Goal: Task Accomplishment & Management: Manage account settings

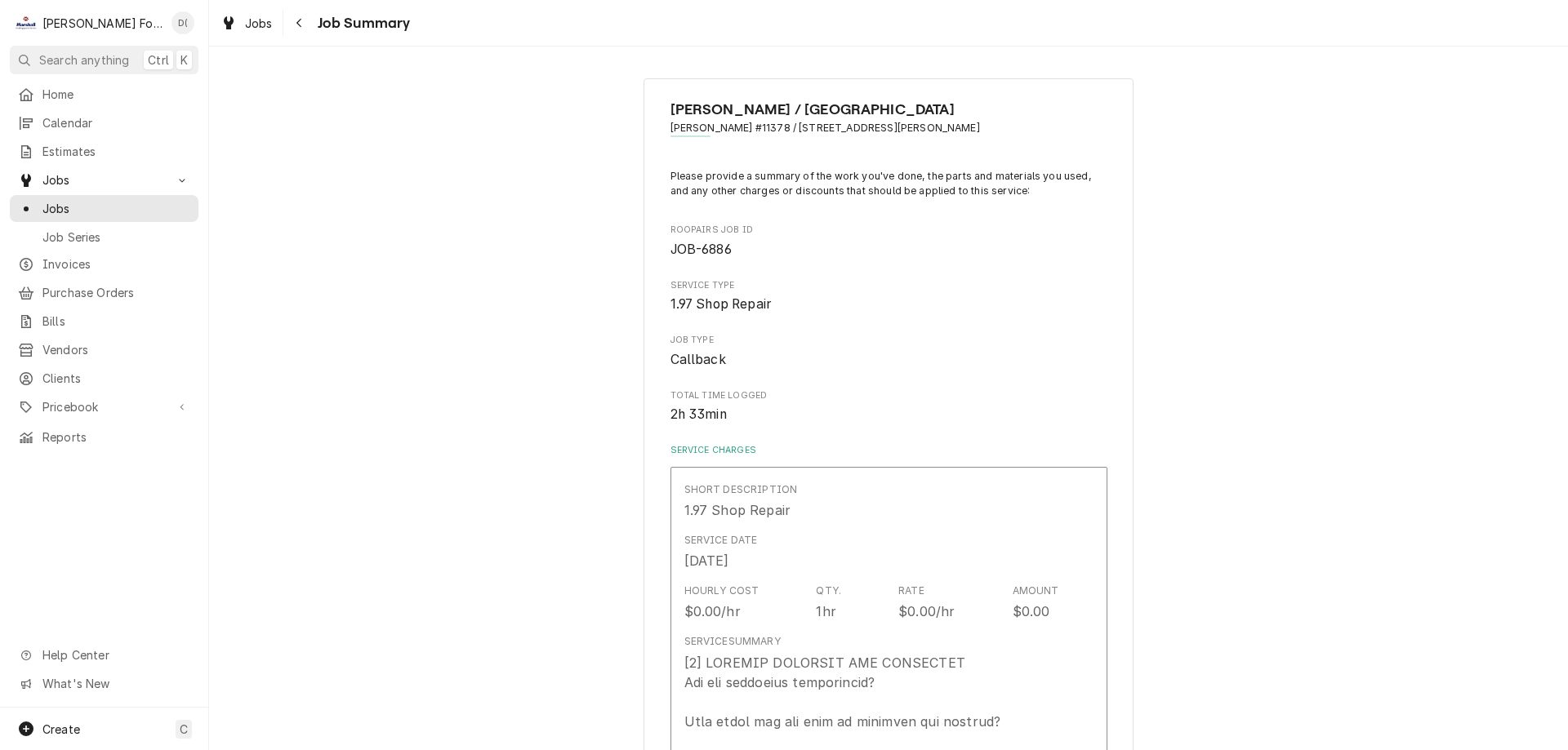
scroll to position [1454, 0]
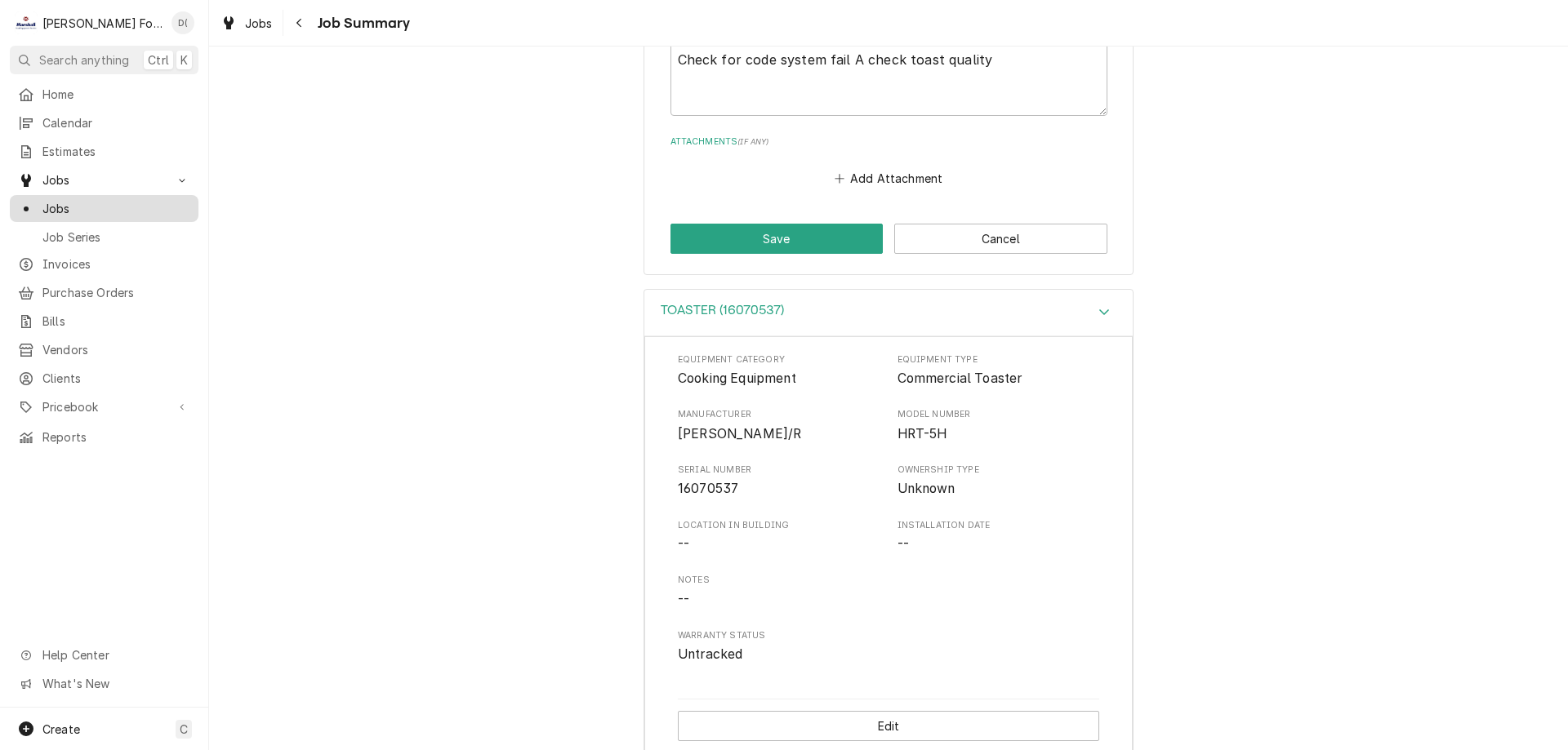
click at [75, 206] on span "Jobs" at bounding box center [115, 208] width 148 height 17
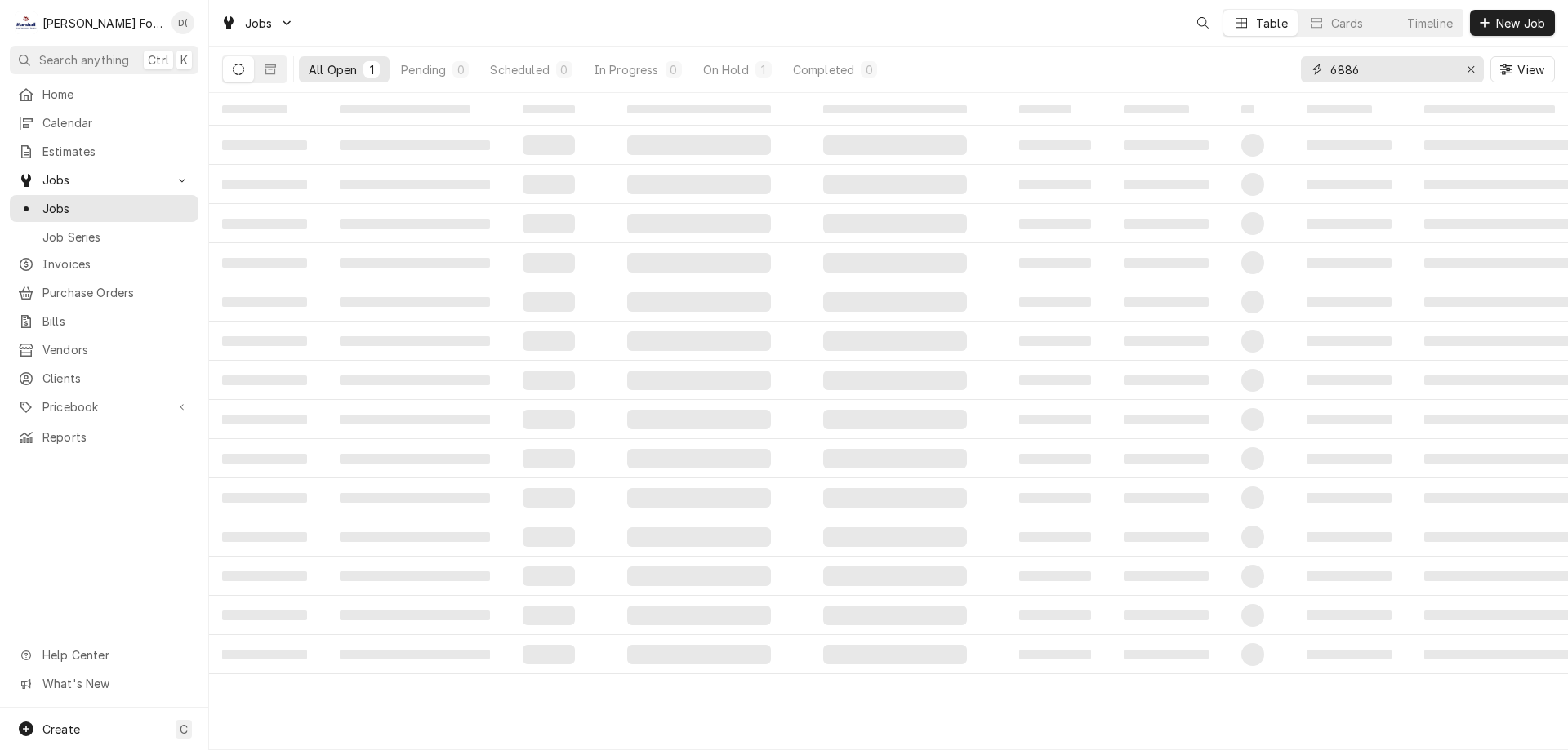
click at [1378, 66] on input "6886" at bounding box center [1392, 69] width 123 height 26
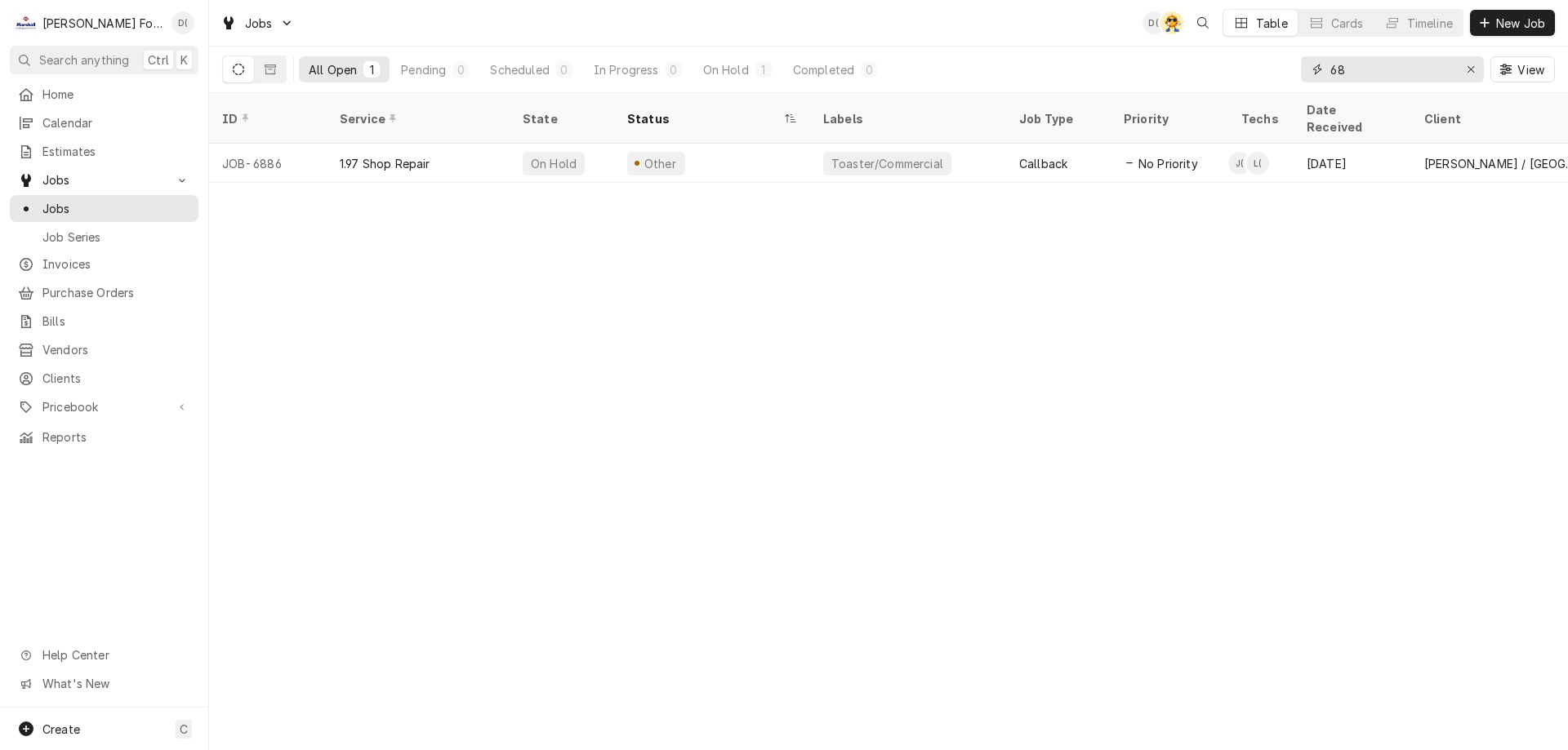
type input "6"
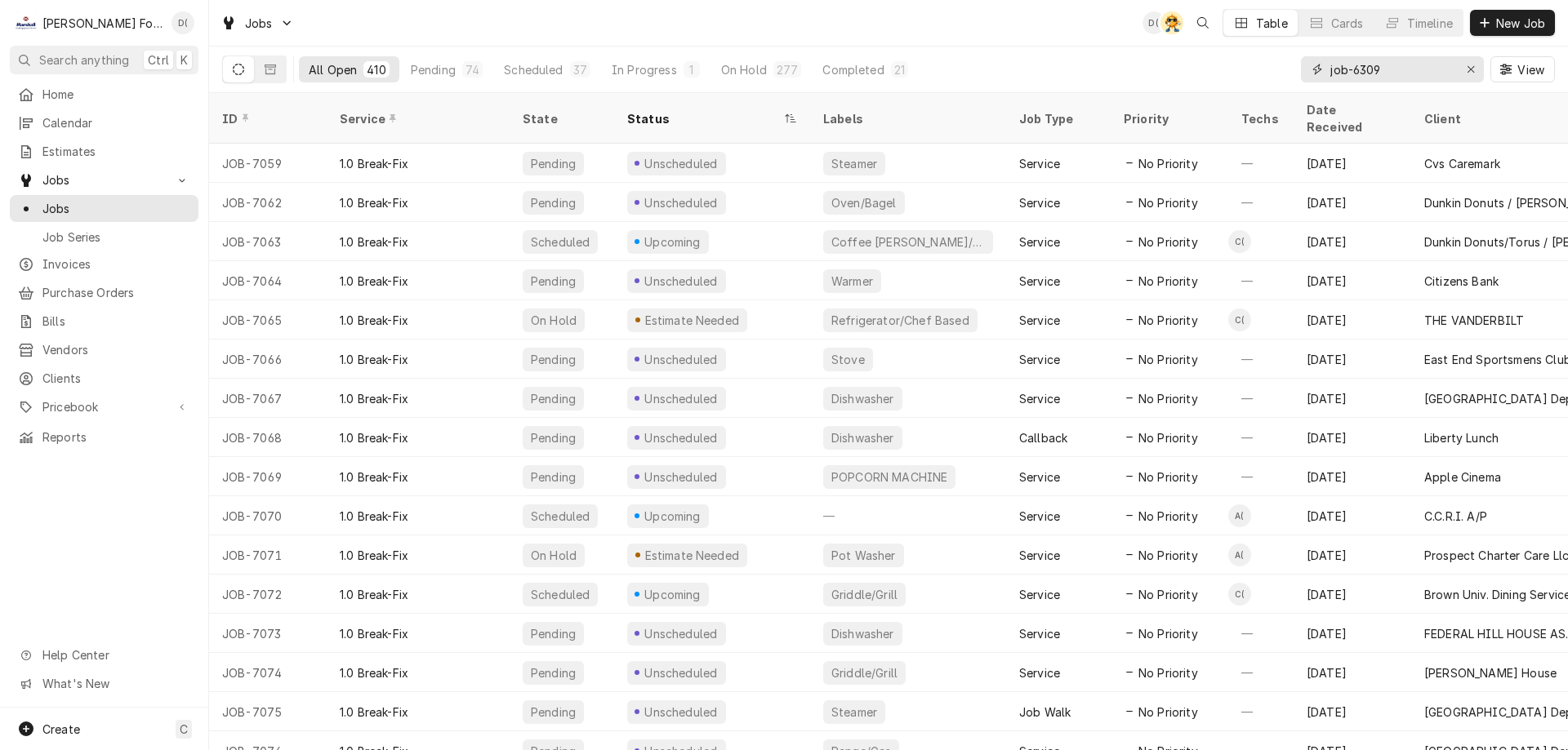
type input "job-6309"
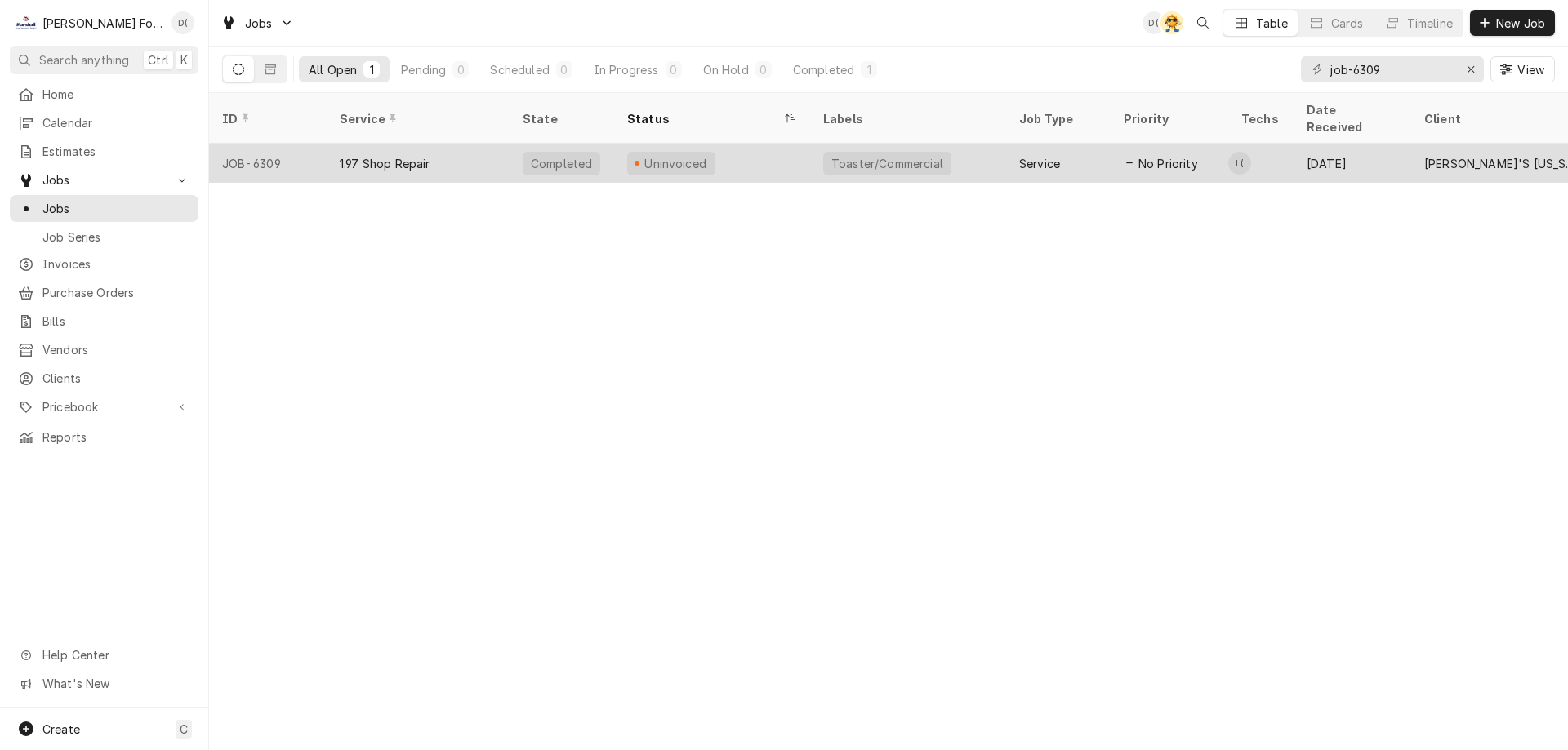
click at [506, 146] on div "1.97 Shop Repair" at bounding box center [418, 164] width 183 height 39
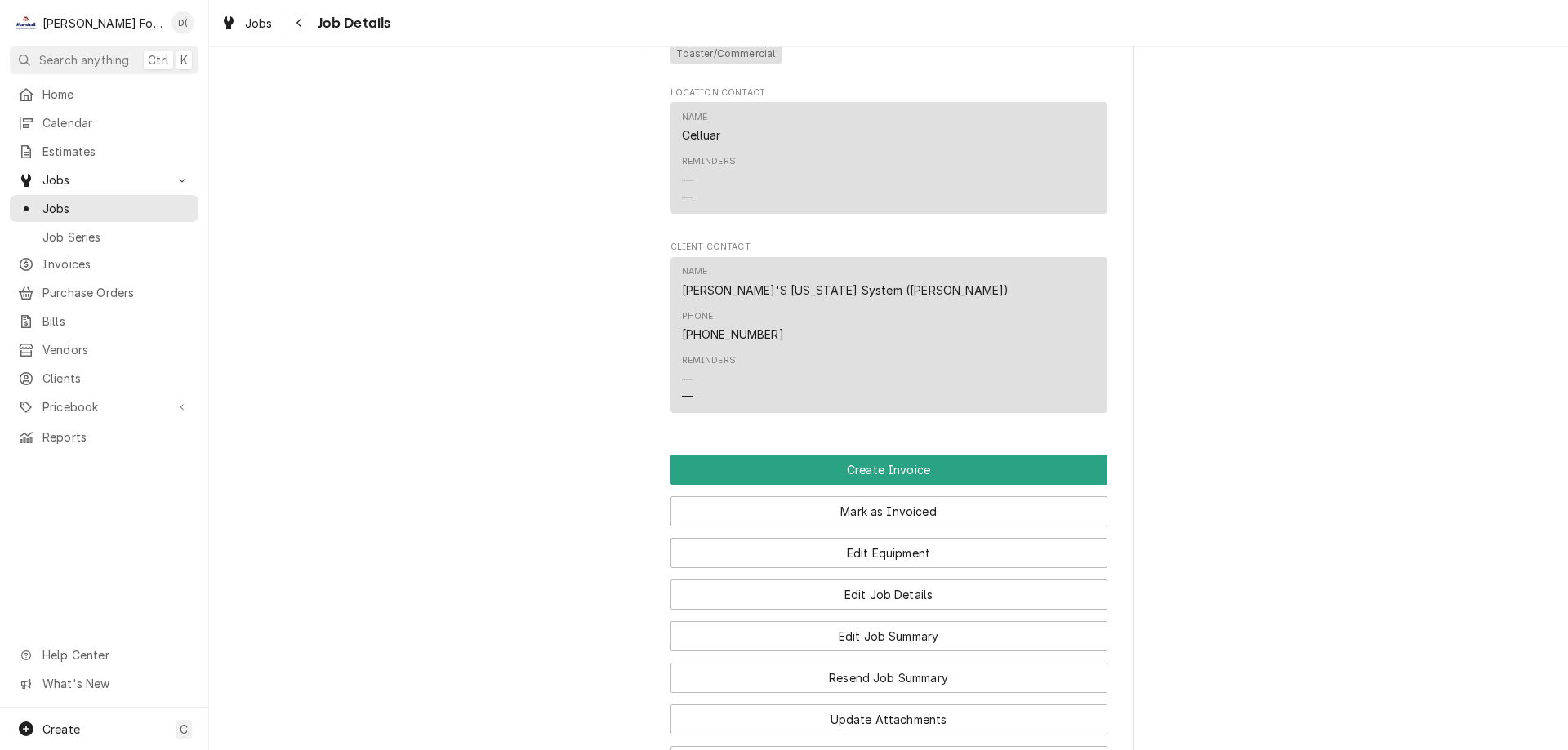
scroll to position [1142, 0]
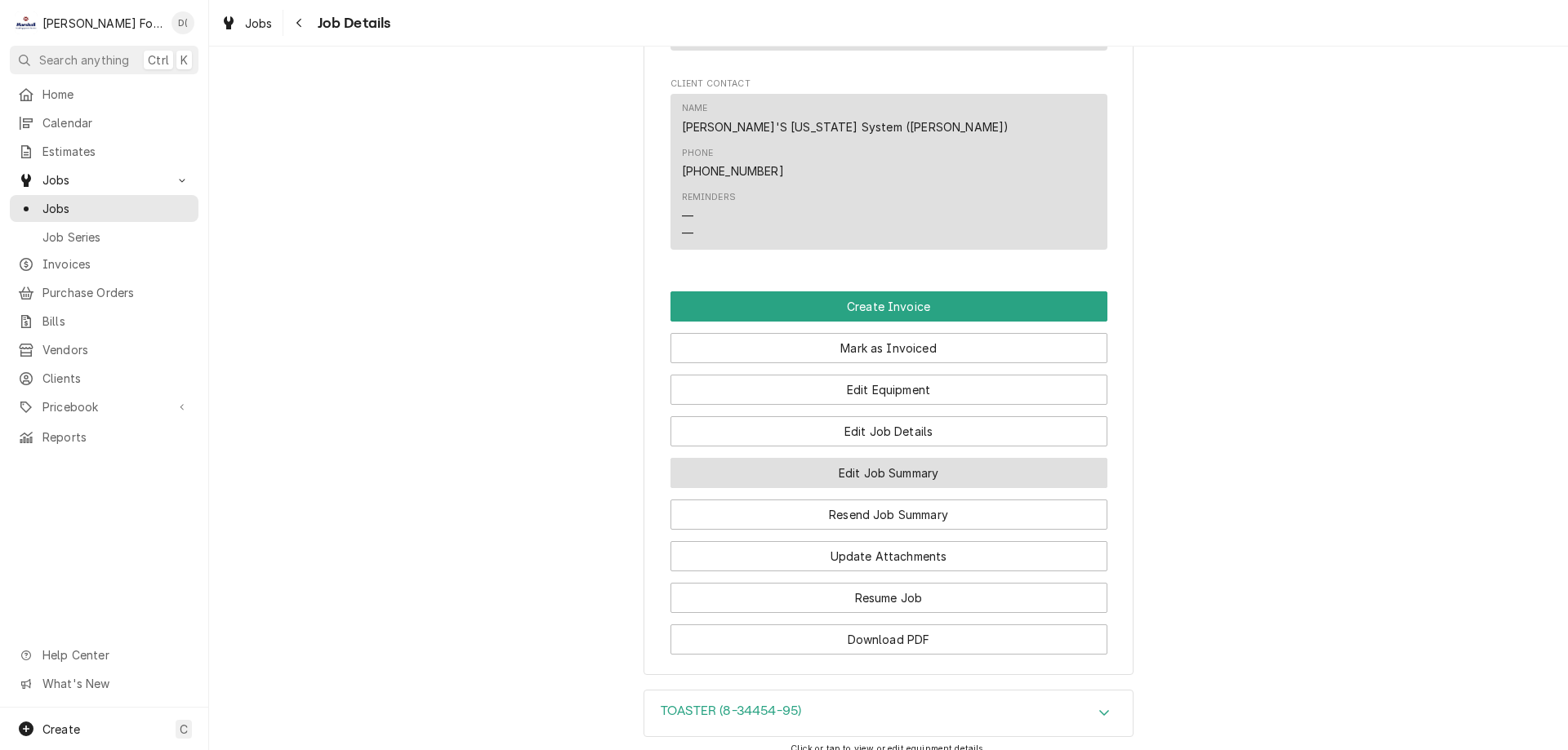
click at [842, 458] on button "Edit Job Summary" at bounding box center [889, 473] width 437 height 30
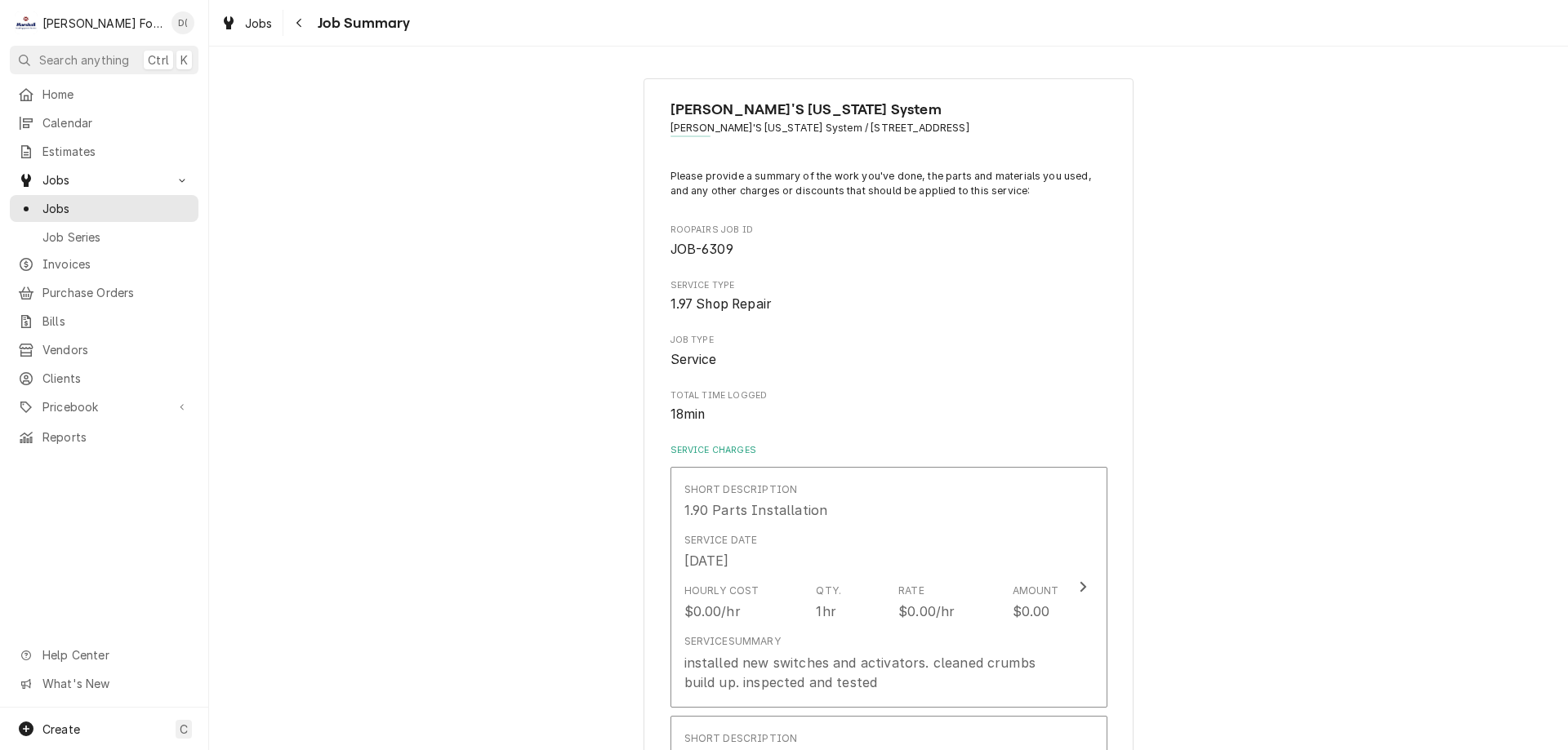
type textarea "x"
click at [130, 200] on span "Jobs" at bounding box center [115, 208] width 148 height 17
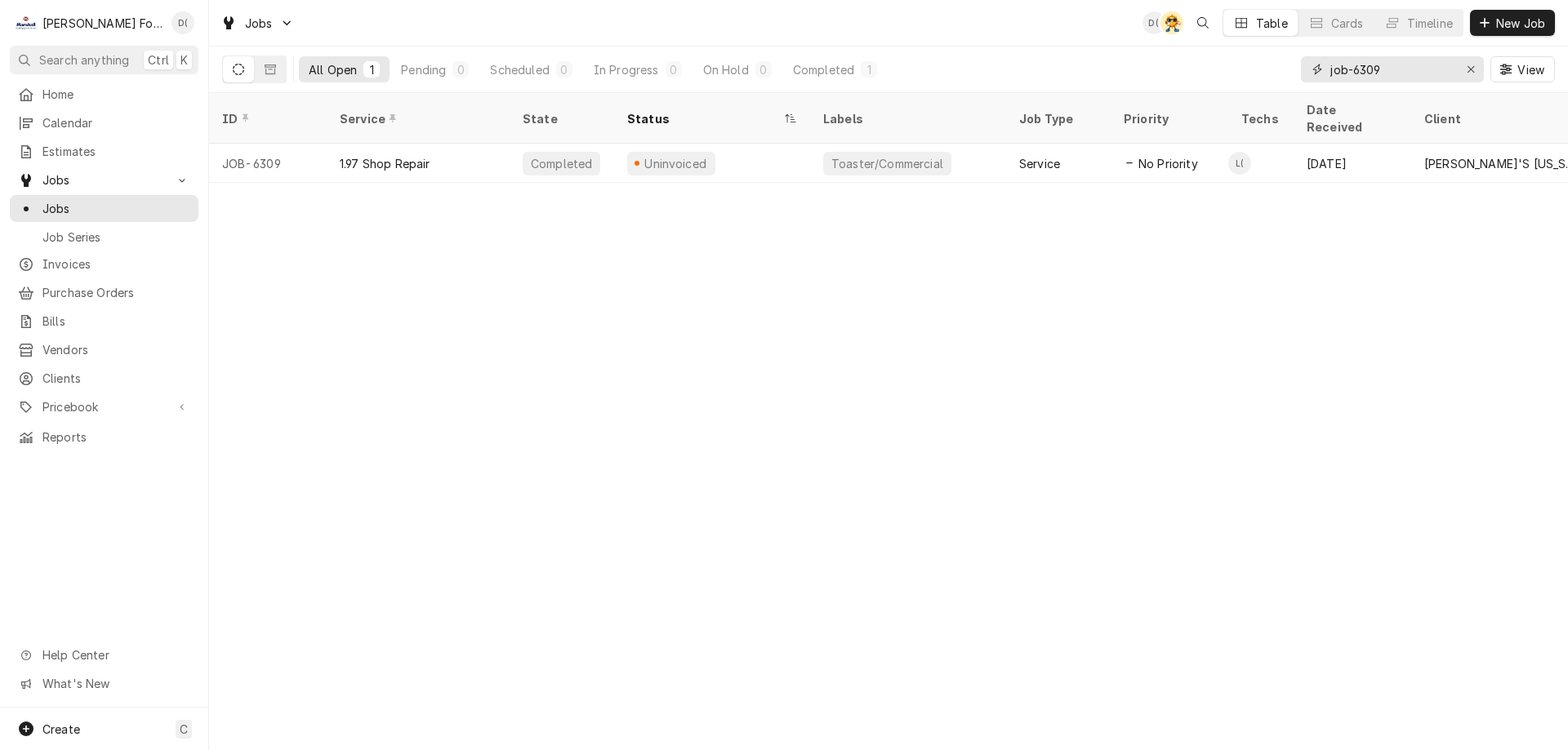
click at [1393, 67] on input "job-6309" at bounding box center [1392, 69] width 123 height 26
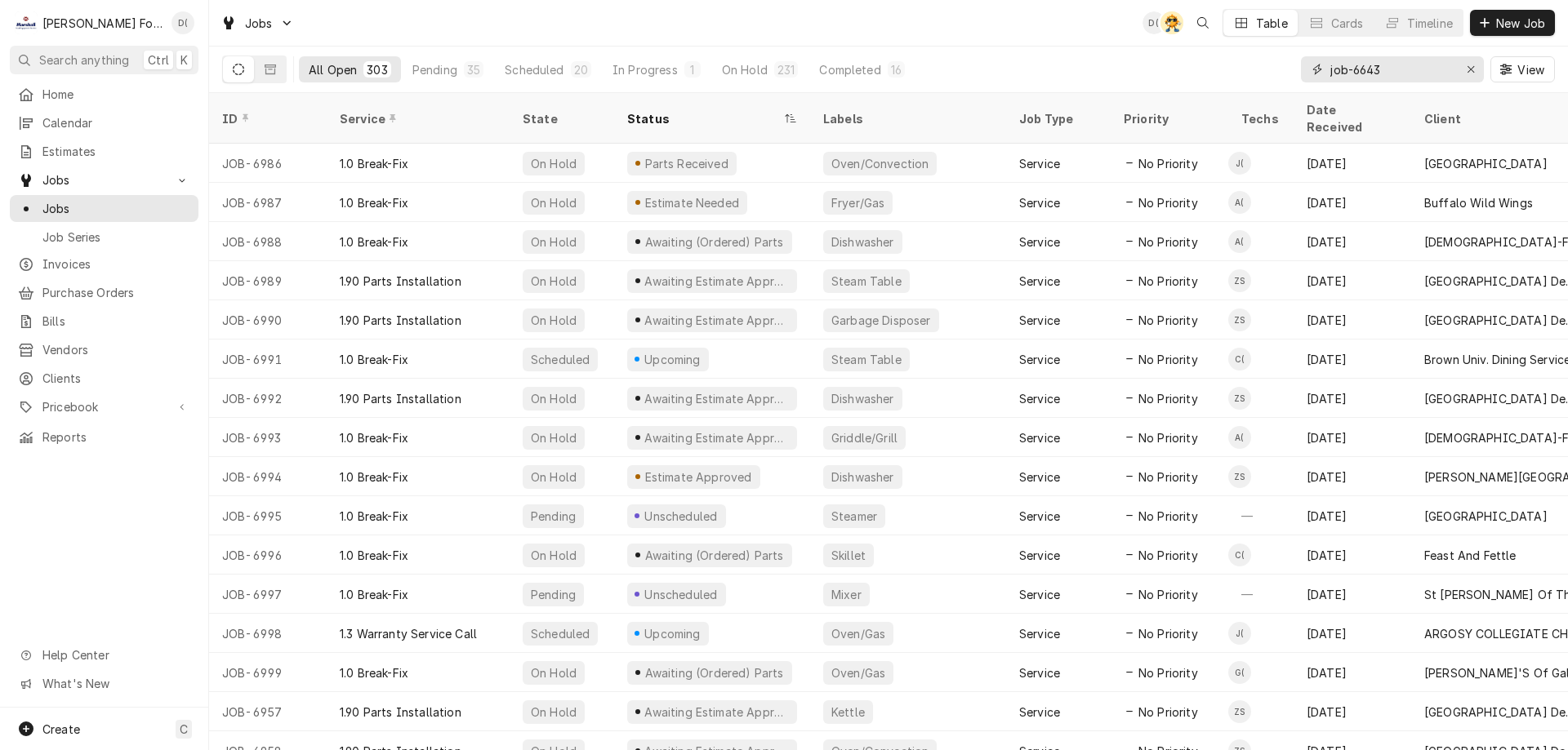
type input "job-6643"
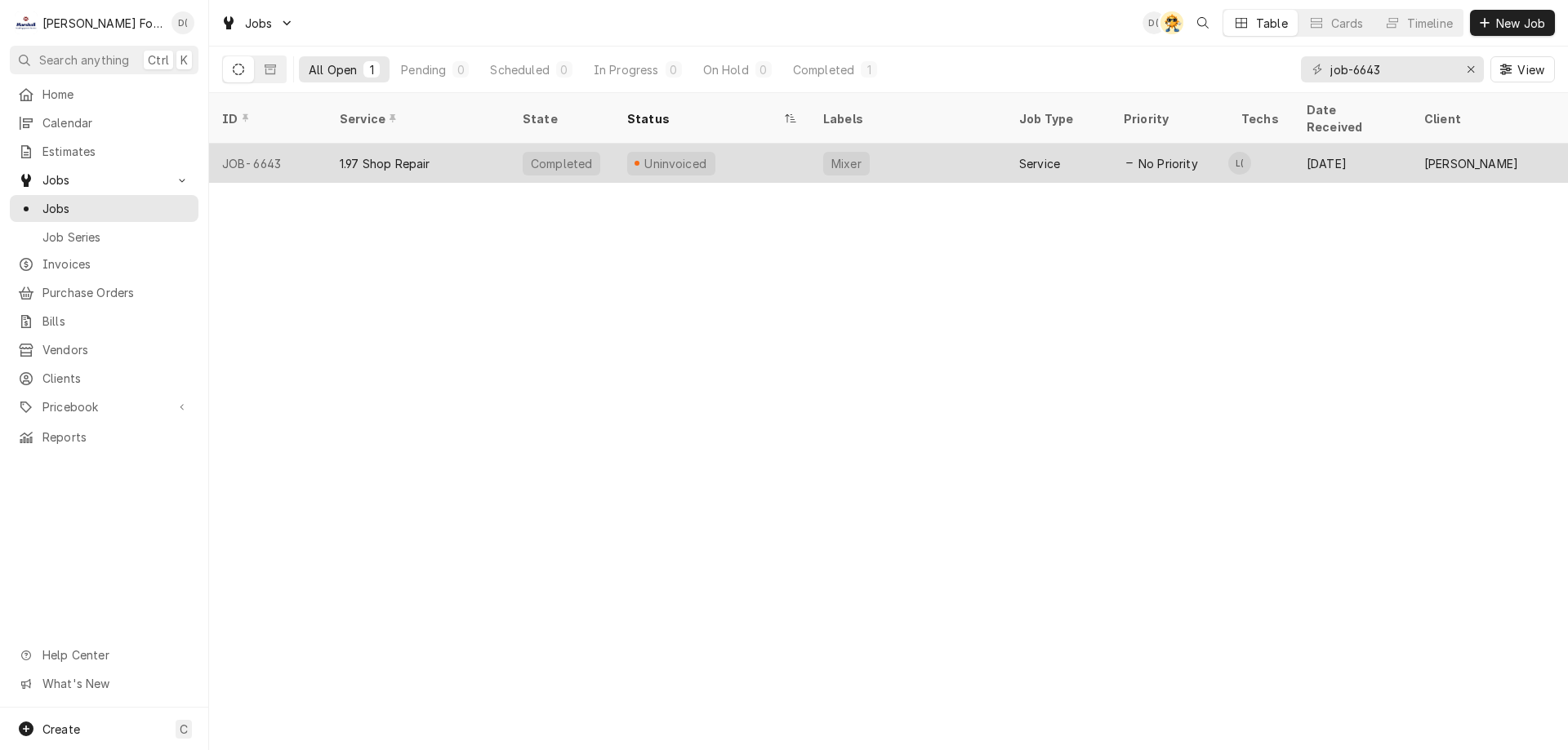
click at [708, 146] on div "Uninvoiced" at bounding box center [712, 164] width 196 height 39
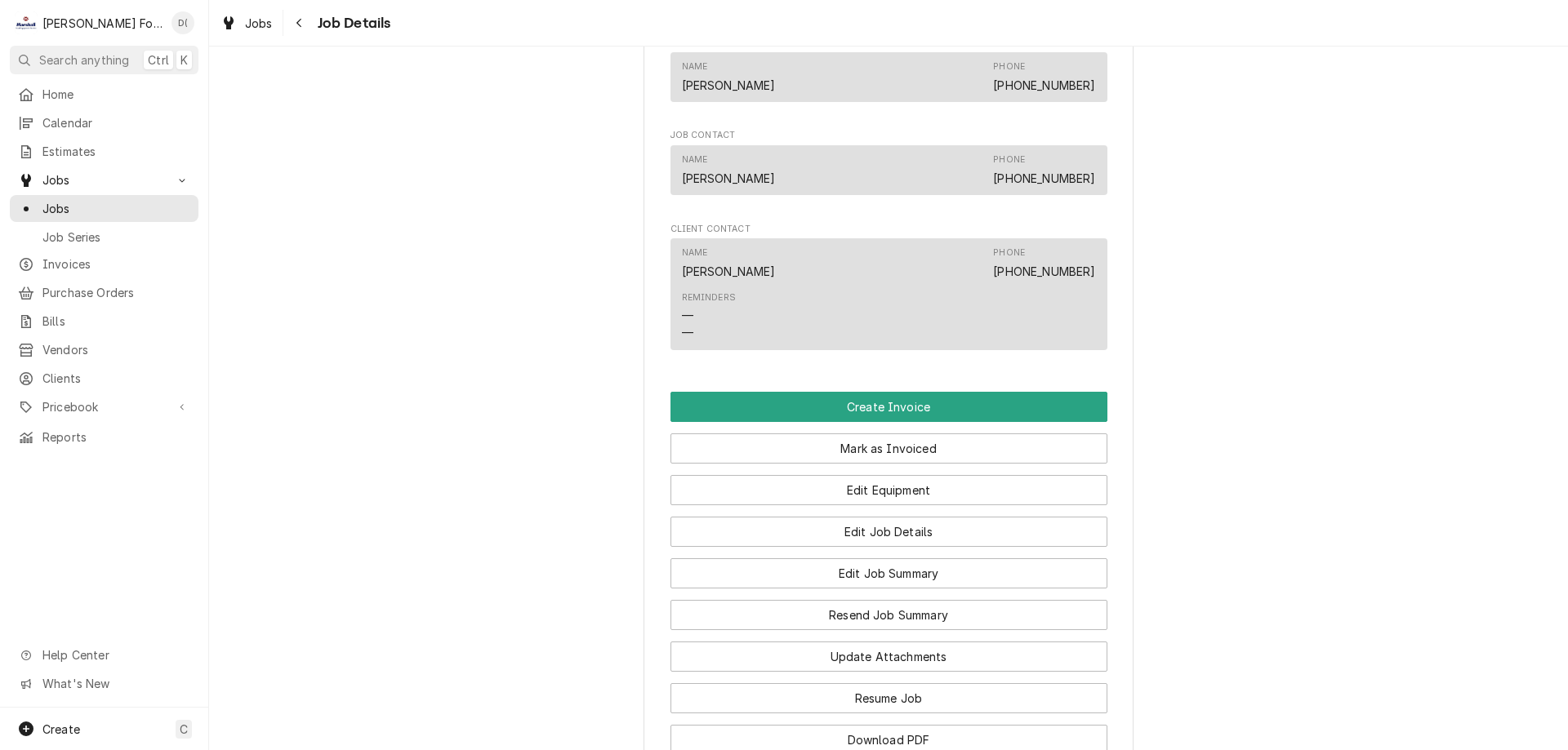
scroll to position [1225, 0]
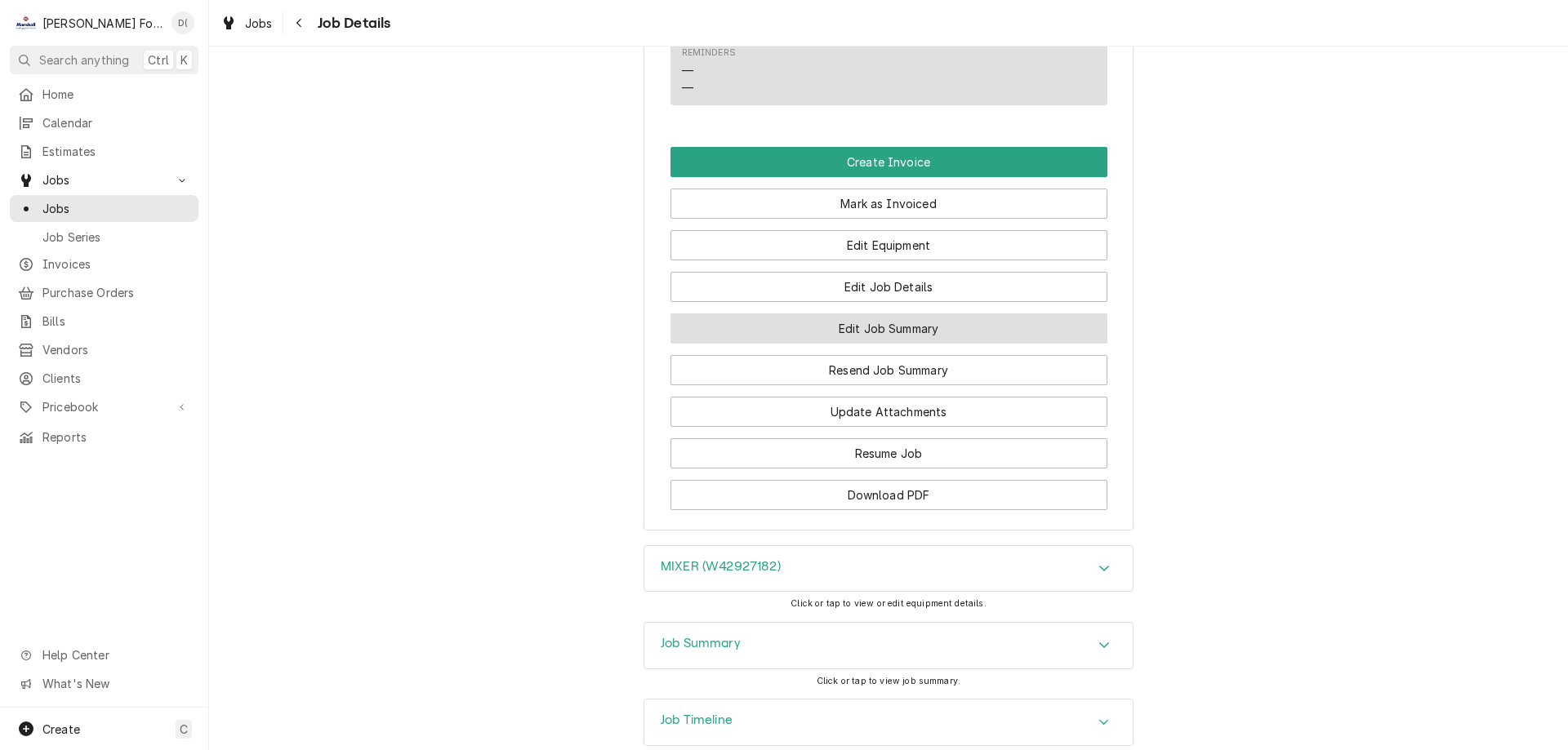
click at [804, 343] on button "Edit Job Summary" at bounding box center [889, 329] width 437 height 30
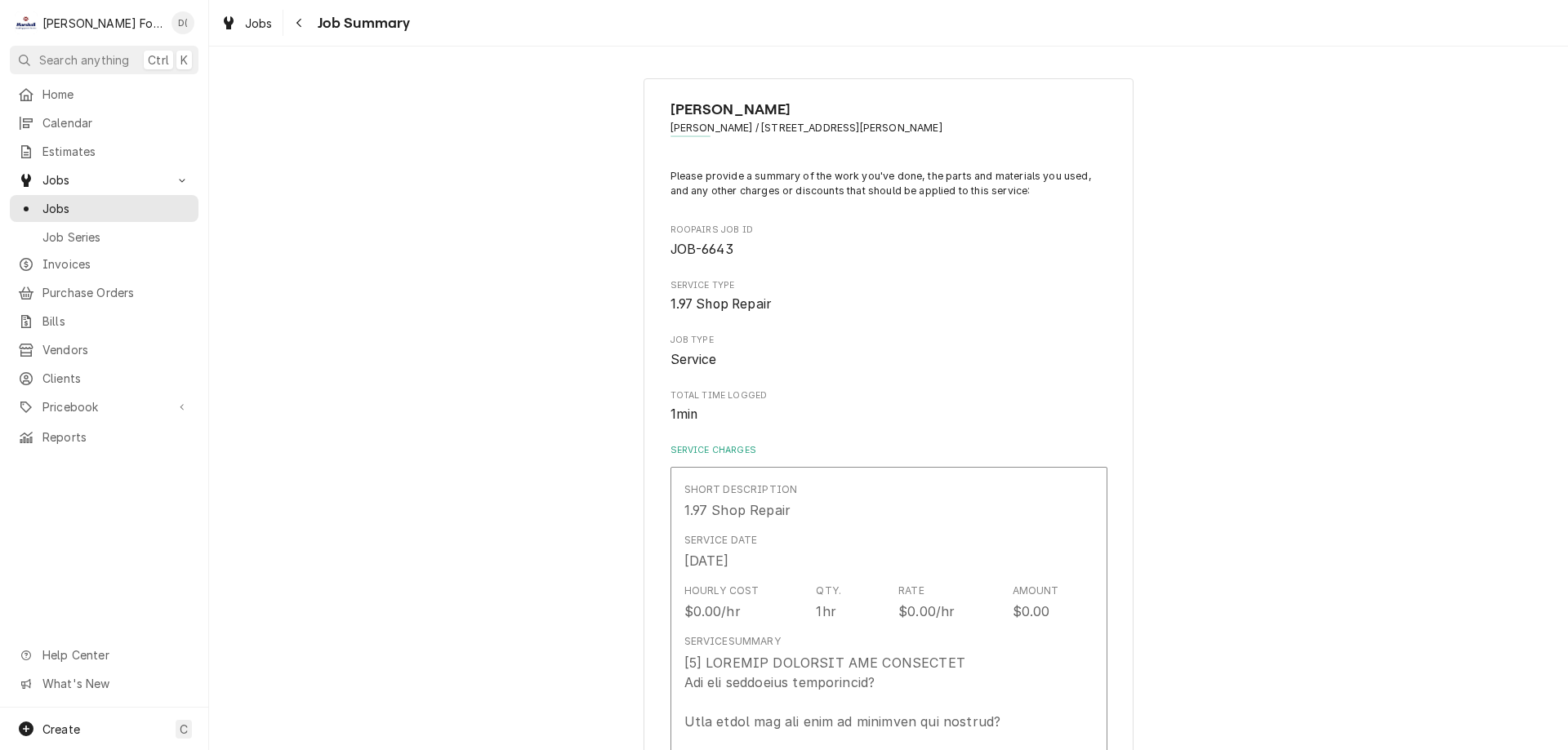
type textarea "x"
click at [97, 202] on span "Jobs" at bounding box center [115, 208] width 148 height 17
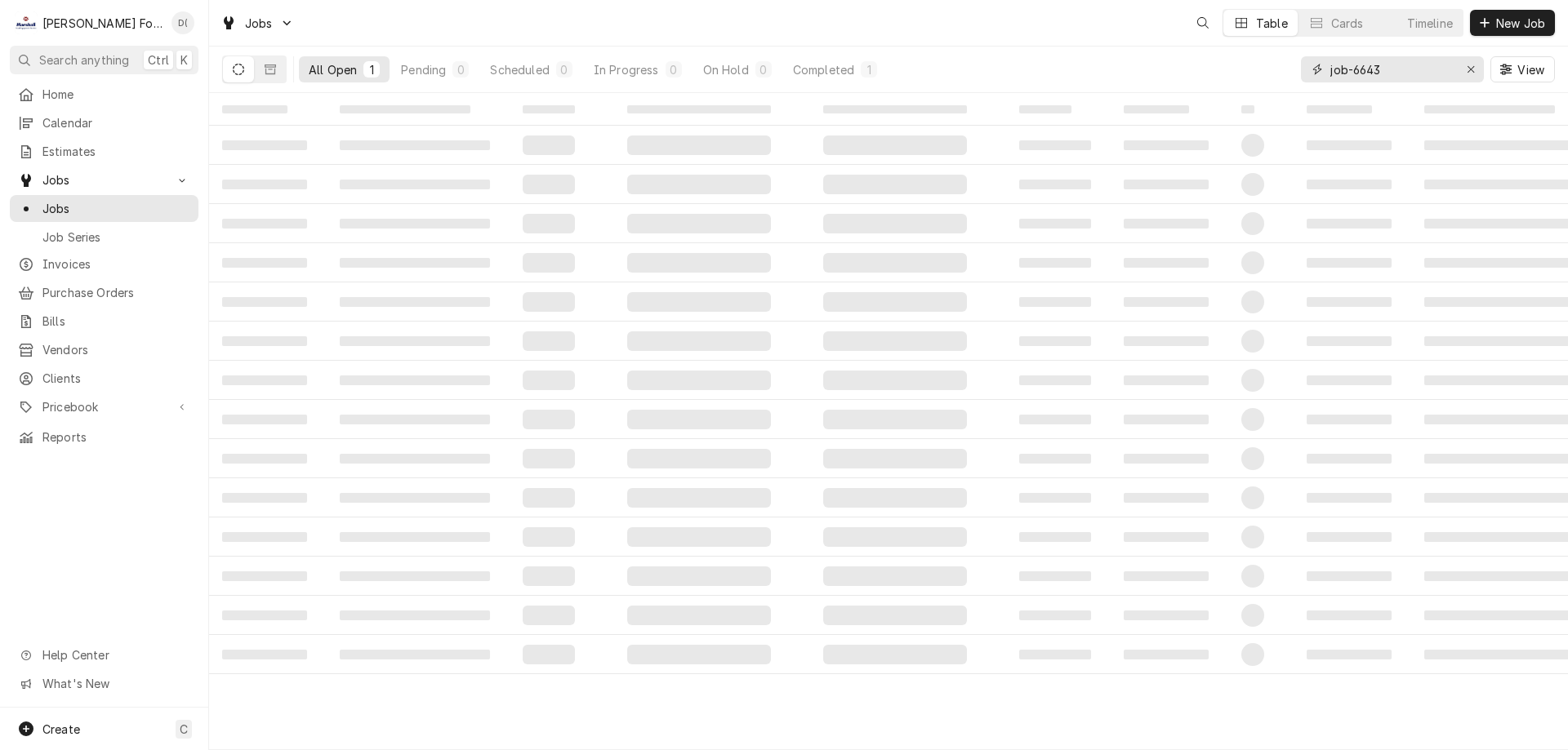
drag, startPoint x: 1404, startPoint y: 71, endPoint x: 1391, endPoint y: 71, distance: 13.0
click at [1401, 72] on input "job-6643" at bounding box center [1392, 69] width 123 height 26
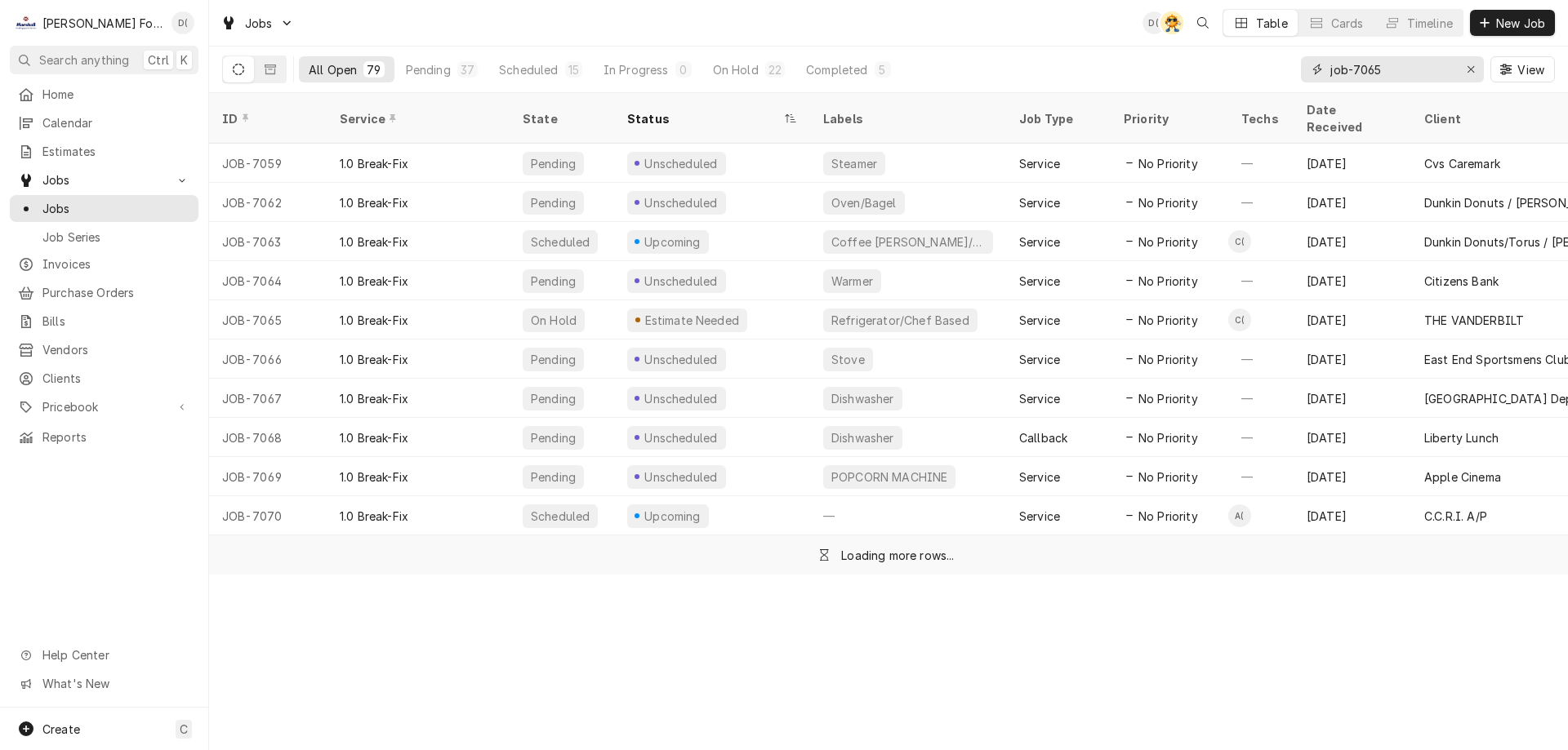
type input "job-7065"
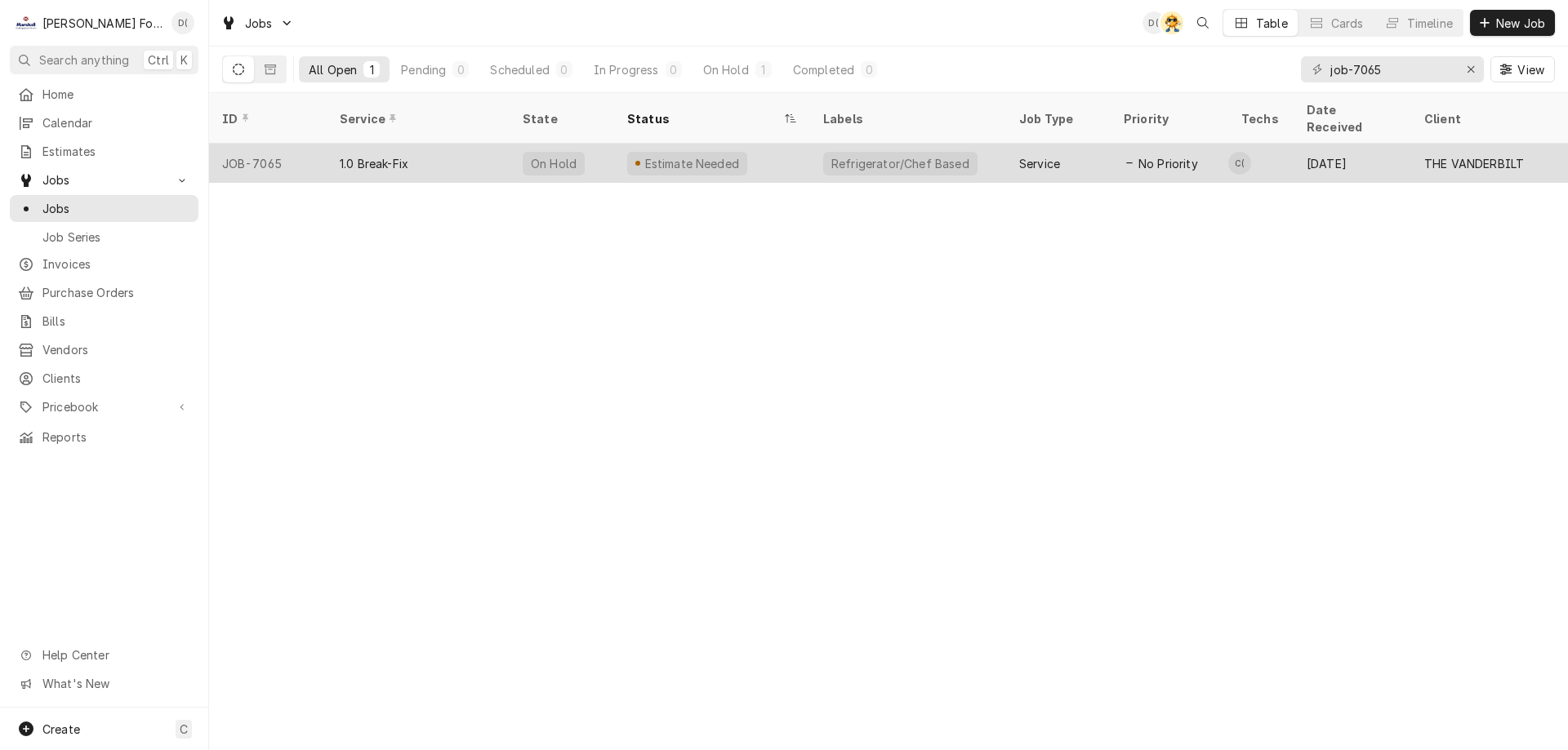
click at [751, 149] on div "Estimate Needed" at bounding box center [712, 164] width 196 height 39
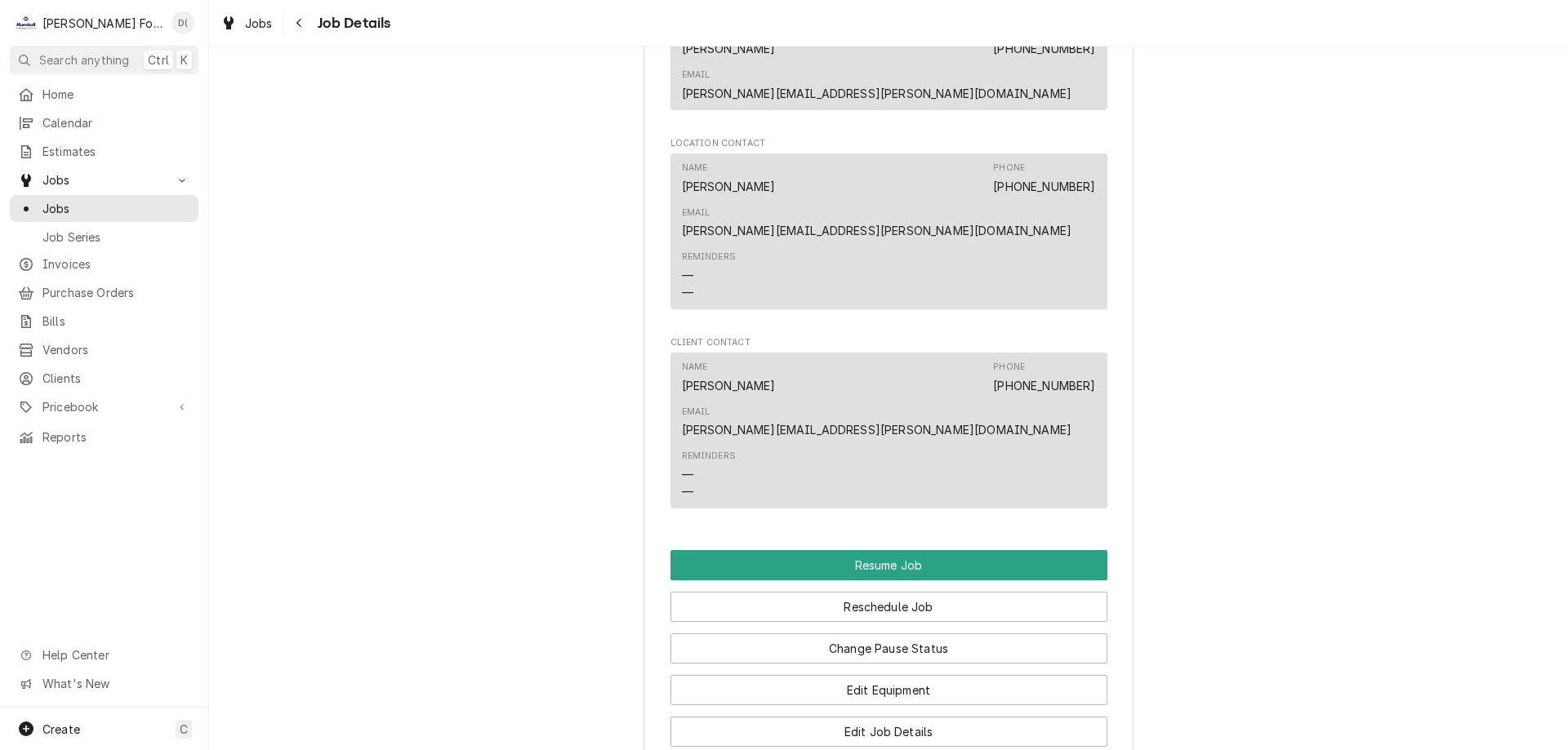
scroll to position [2041, 0]
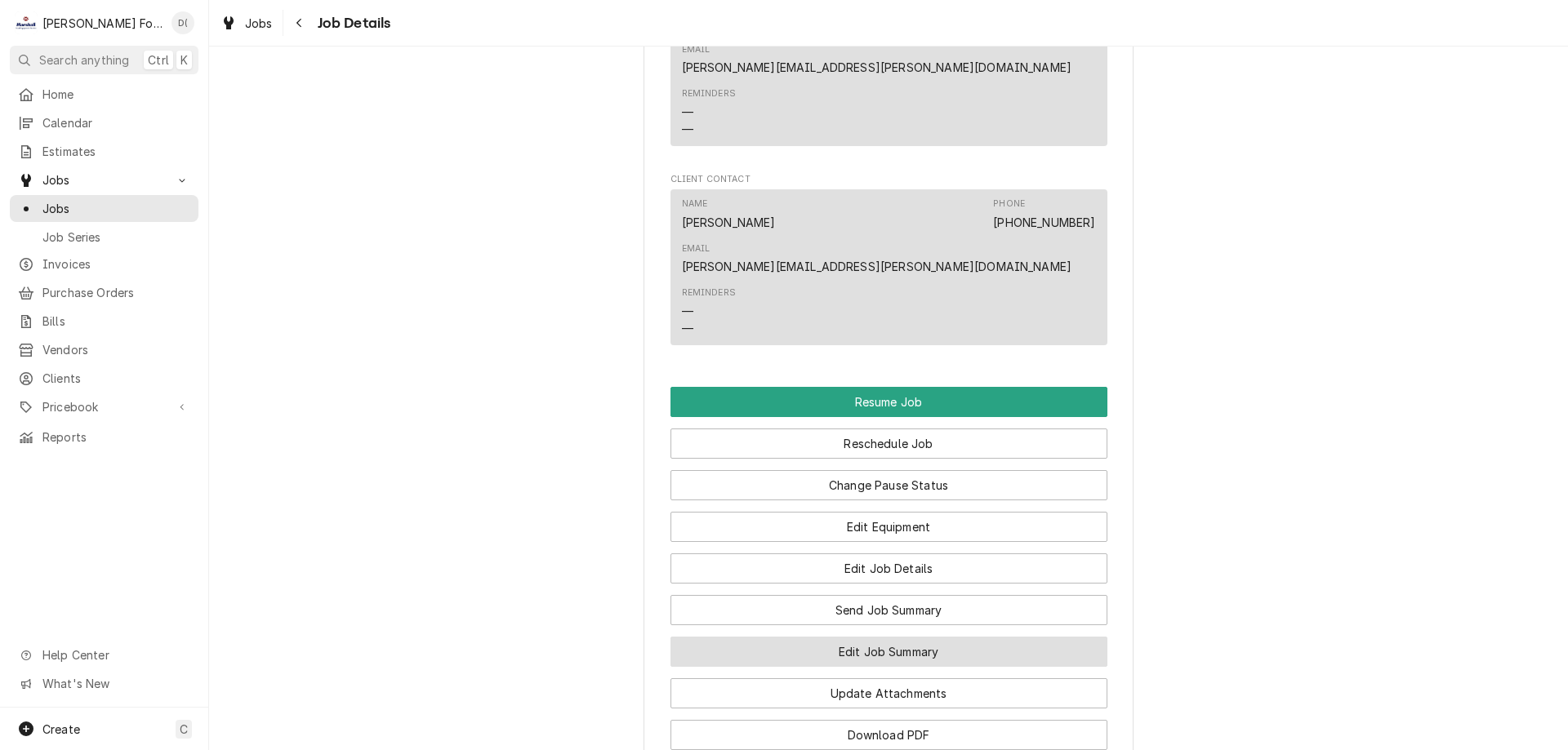
click at [820, 636] on button "Edit Job Summary" at bounding box center [889, 652] width 437 height 30
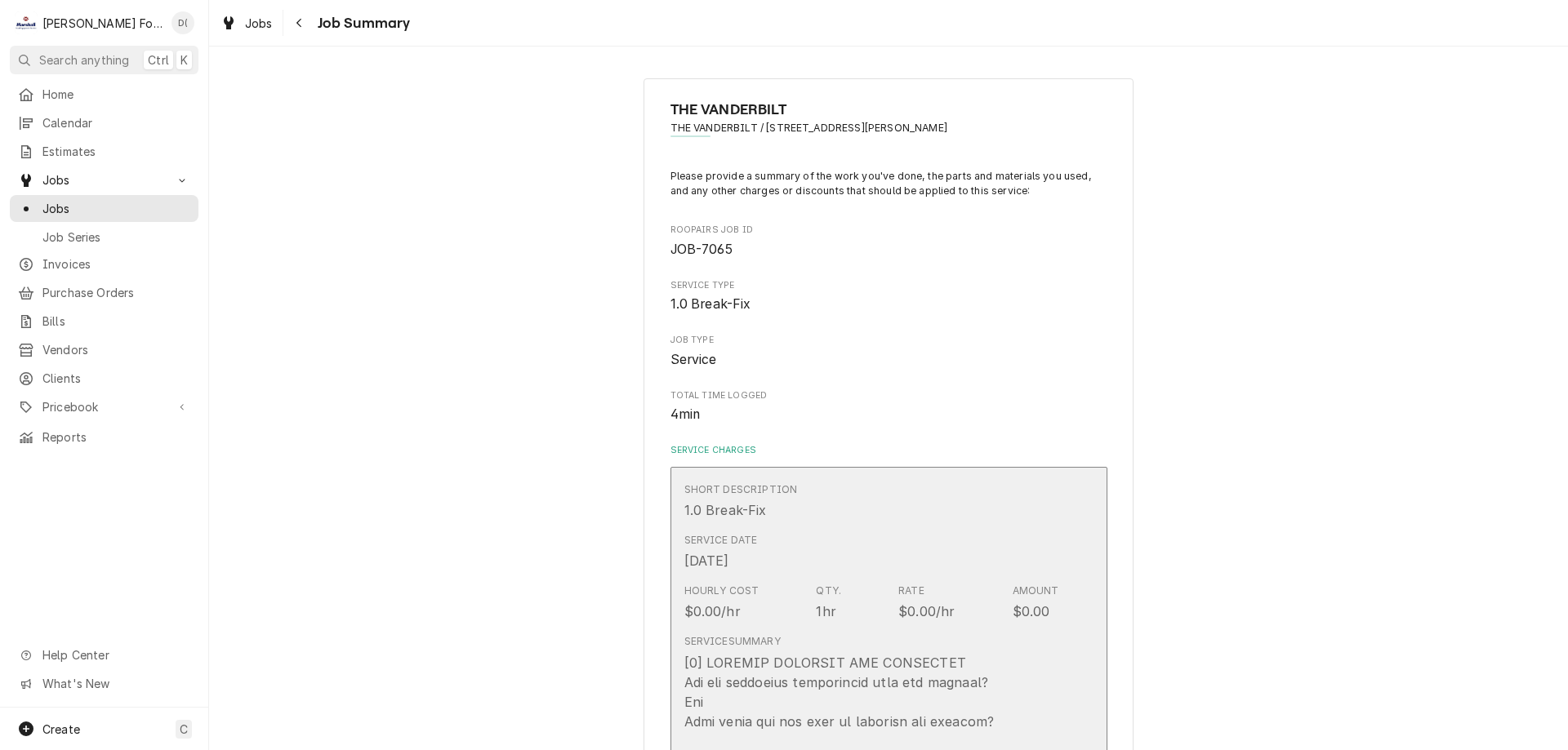
type textarea "x"
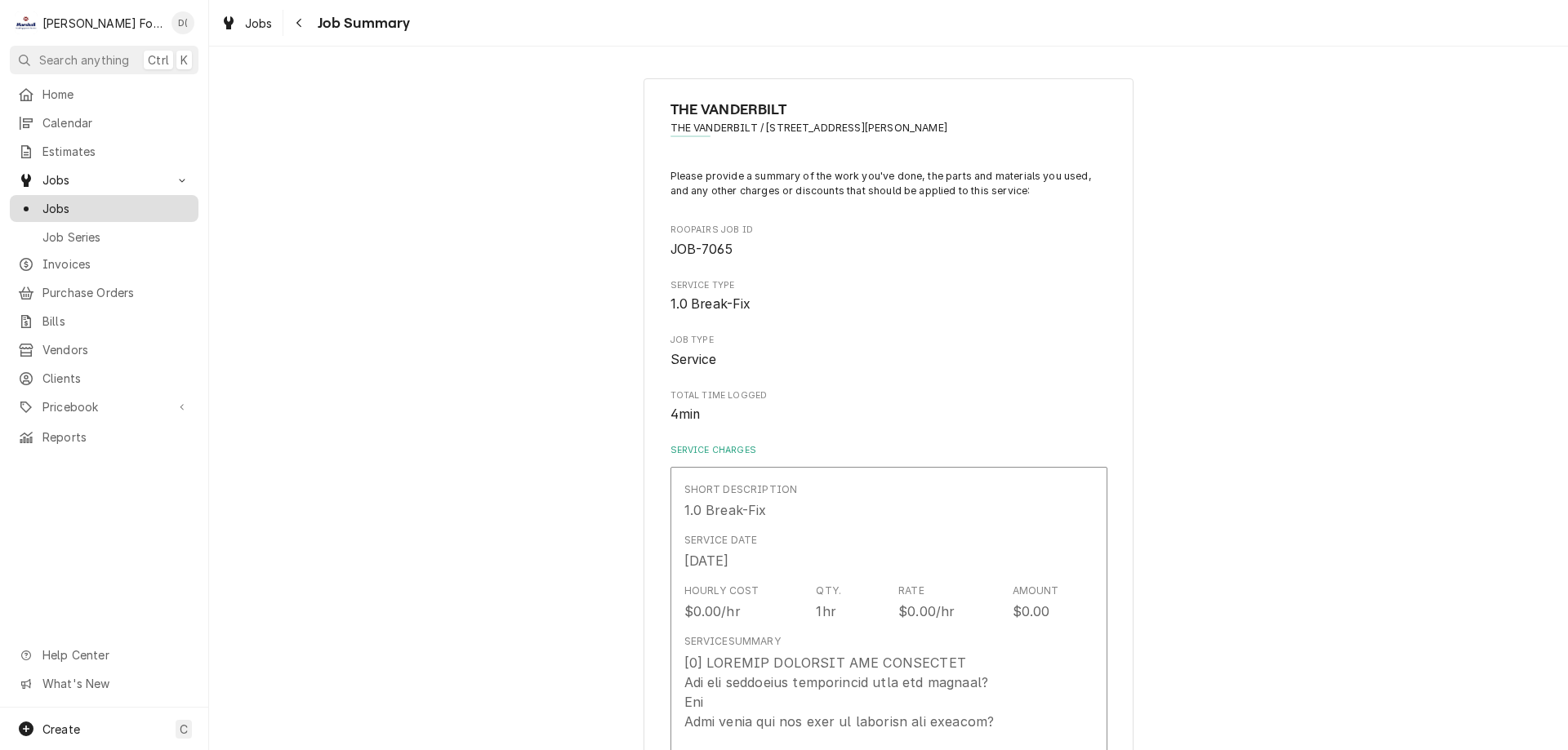
click at [91, 208] on span "Jobs" at bounding box center [115, 208] width 148 height 17
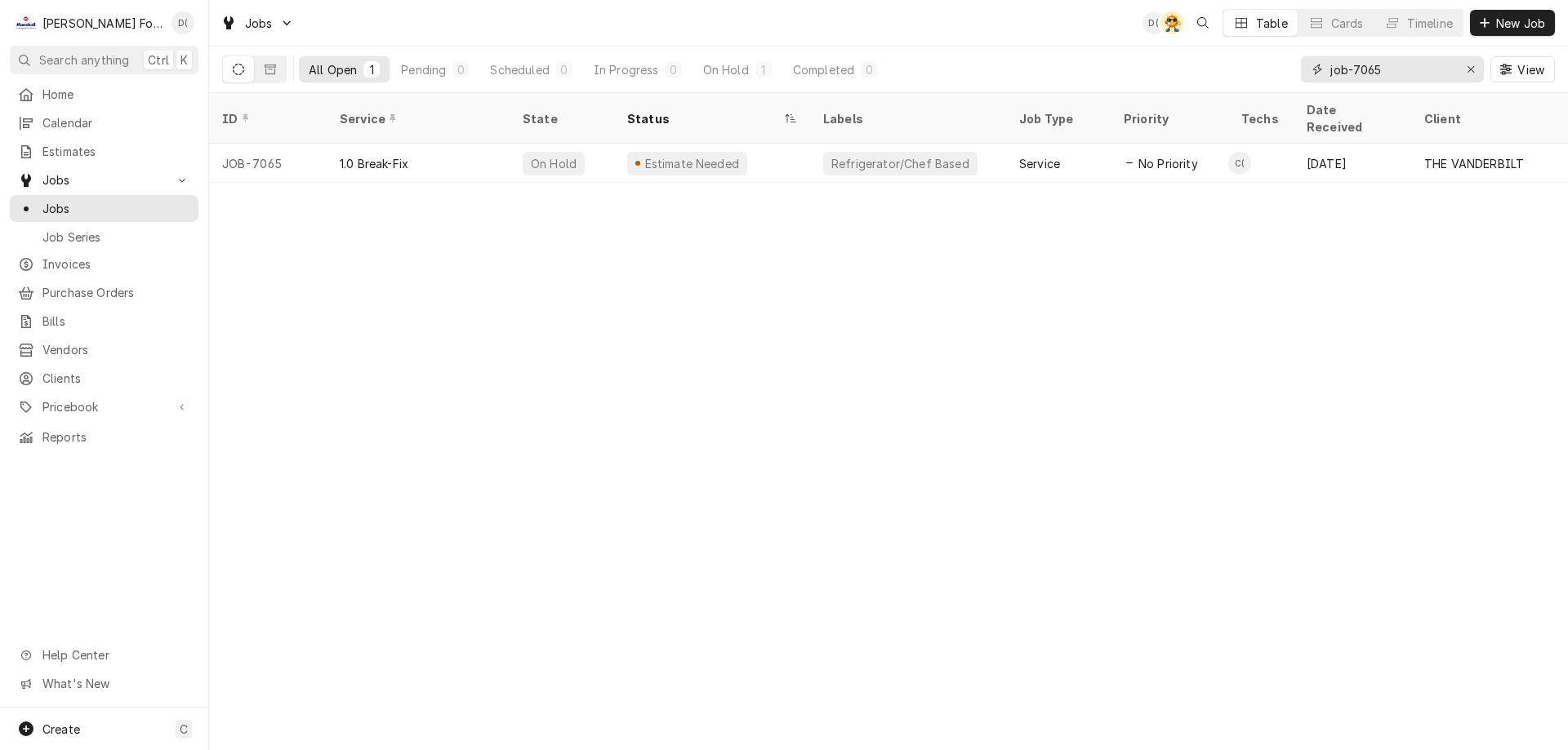
click at [1403, 68] on input "job-7065" at bounding box center [1392, 69] width 123 height 26
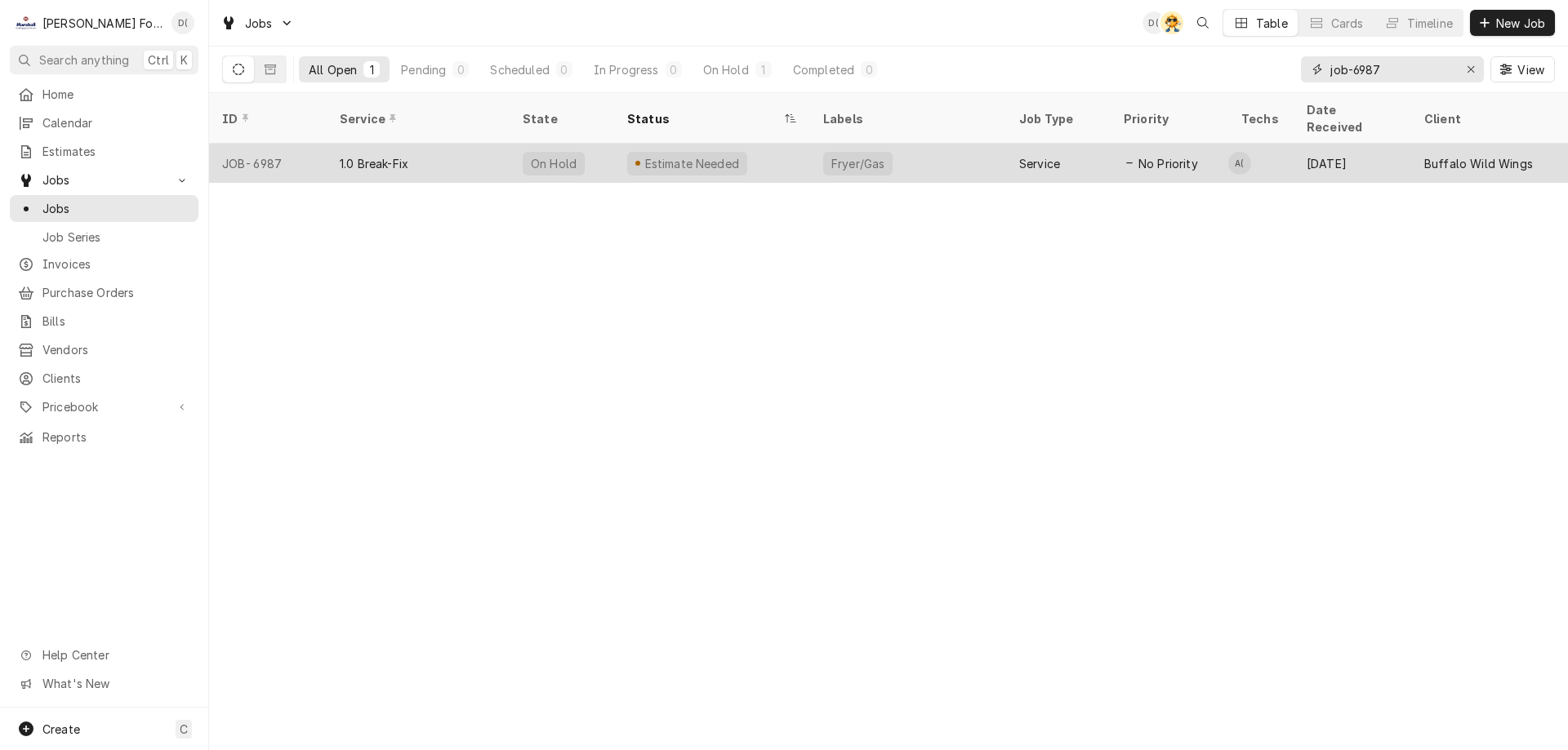
type input "job-6987"
click at [471, 144] on div "1.0 Break-Fix" at bounding box center [418, 164] width 183 height 39
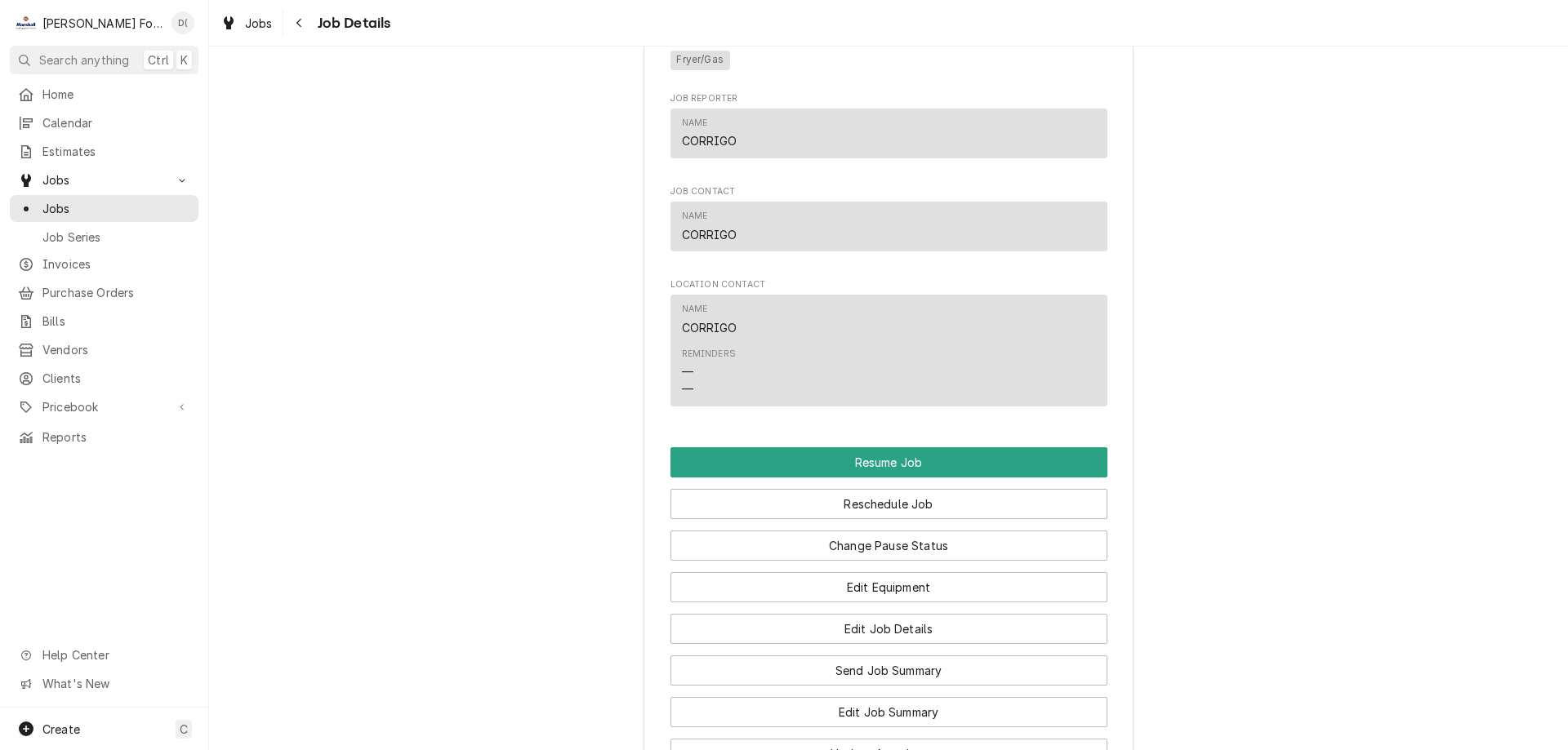
scroll to position [1796, 0]
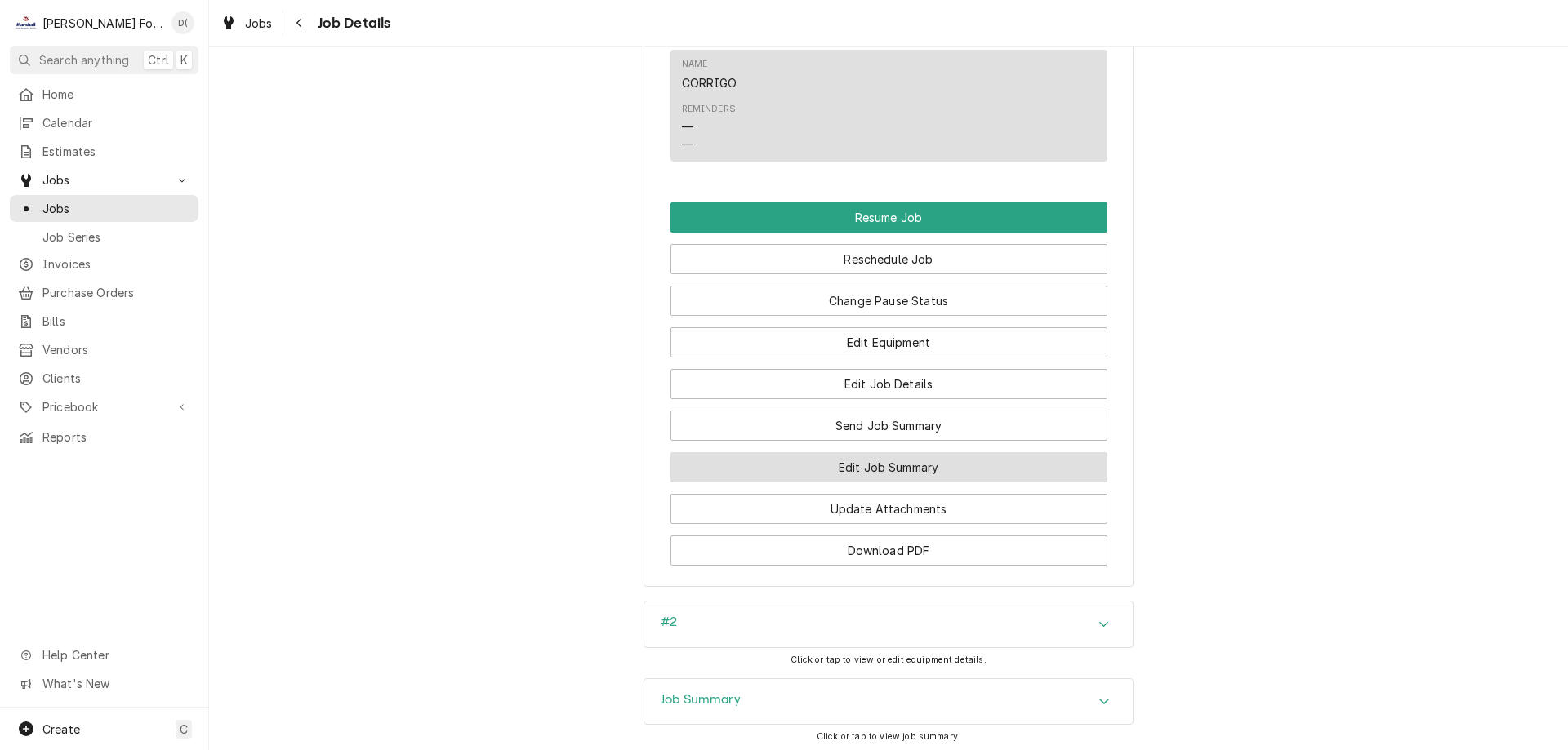
click at [818, 480] on button "Edit Job Summary" at bounding box center [889, 468] width 437 height 30
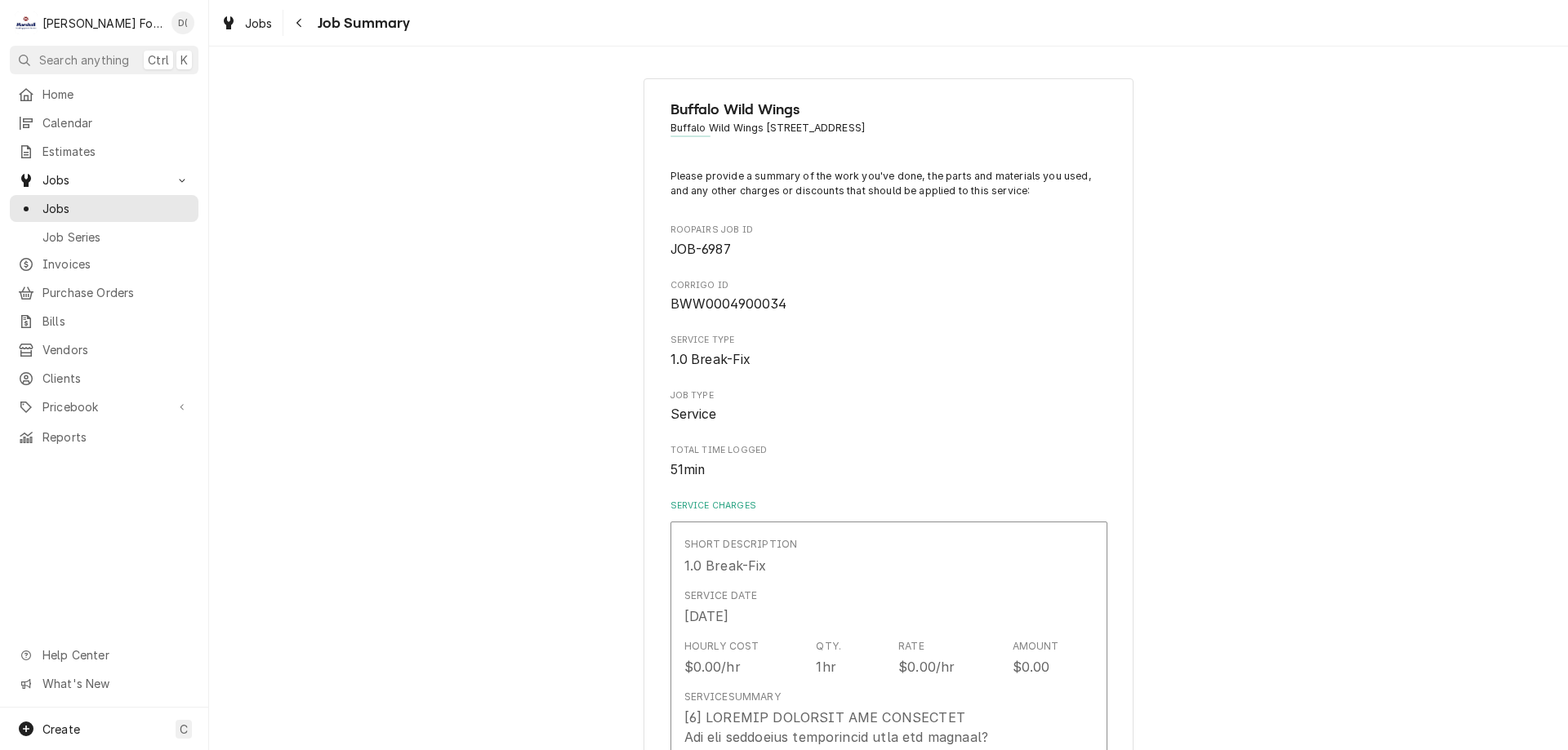
type textarea "x"
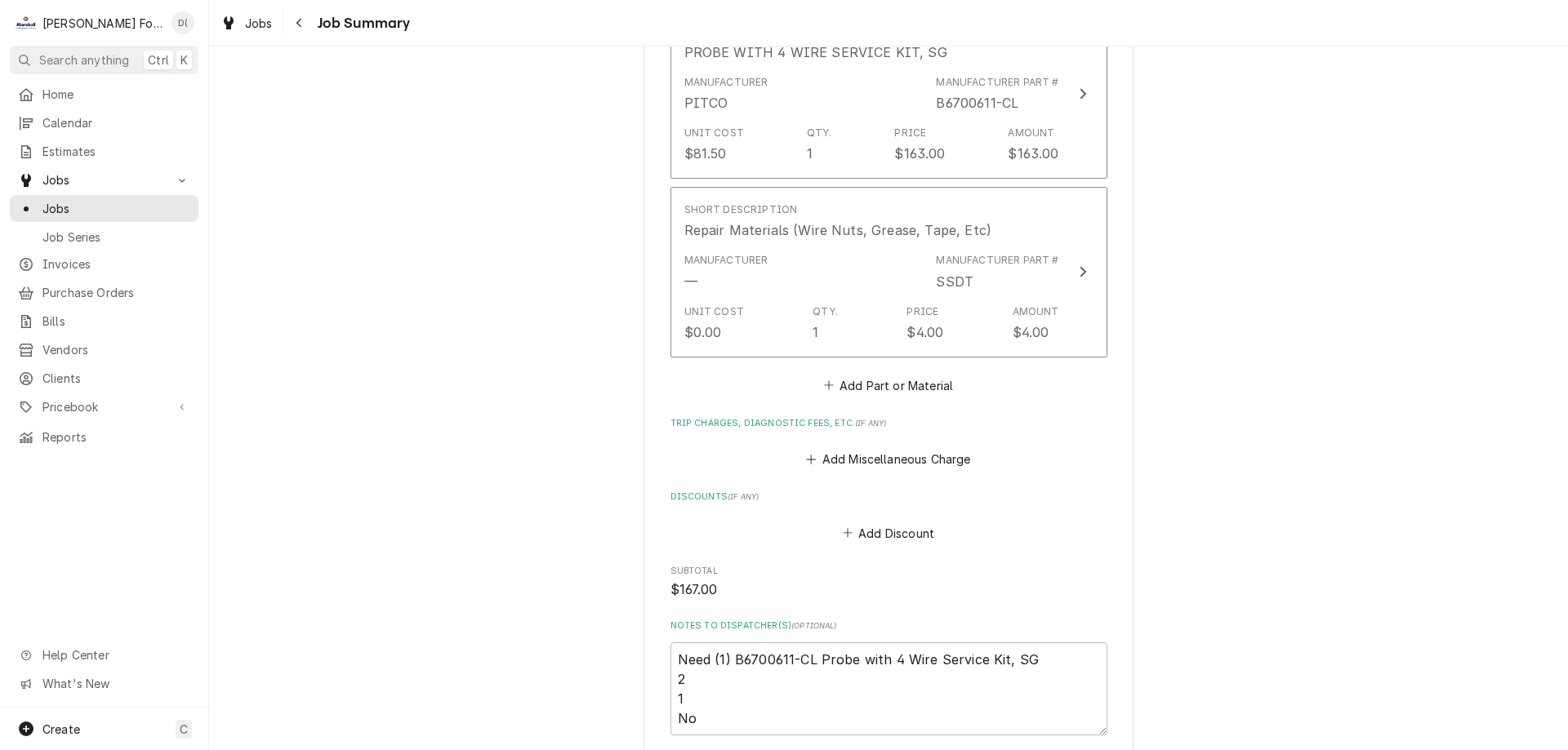
scroll to position [1470, 0]
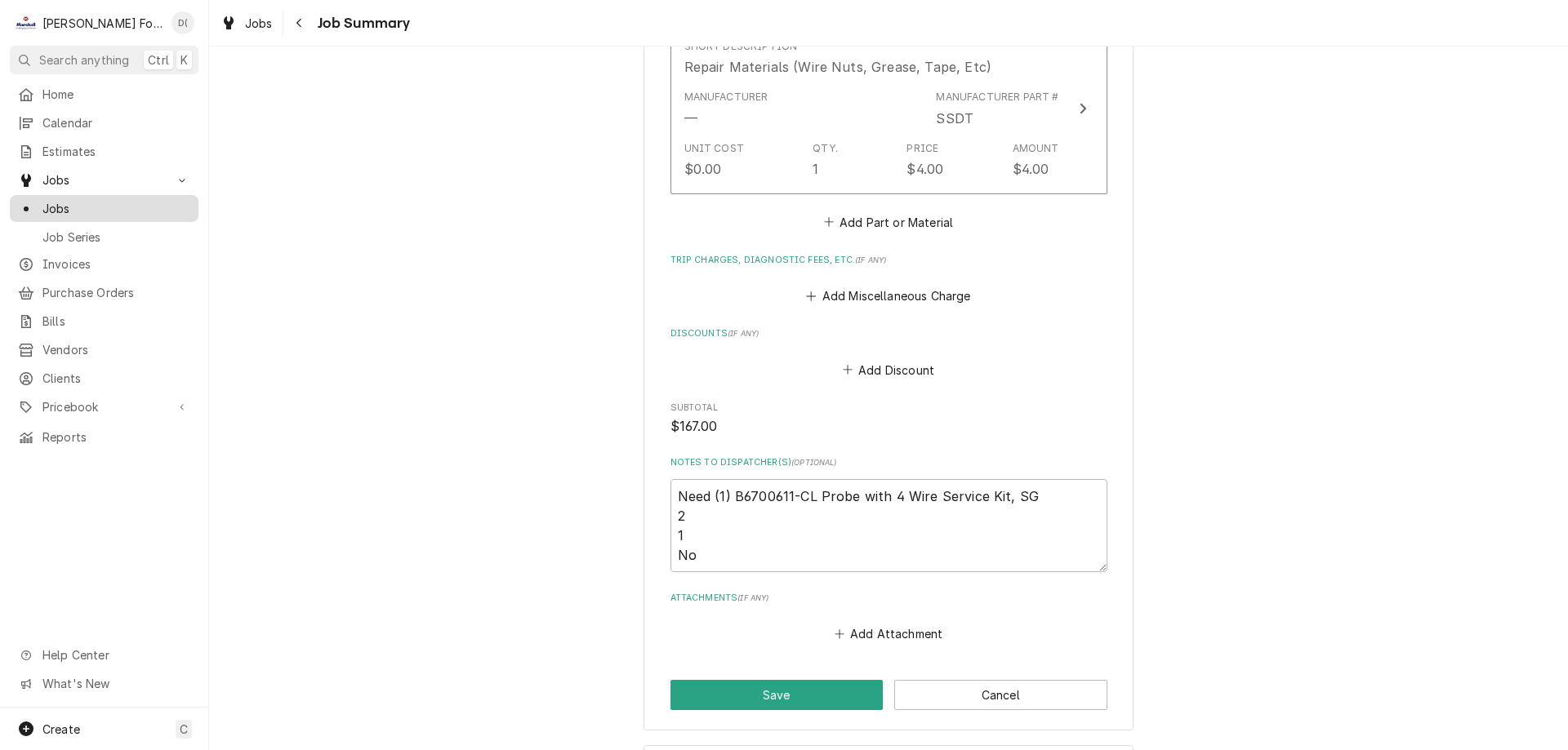
click at [124, 200] on span "Jobs" at bounding box center [115, 208] width 148 height 17
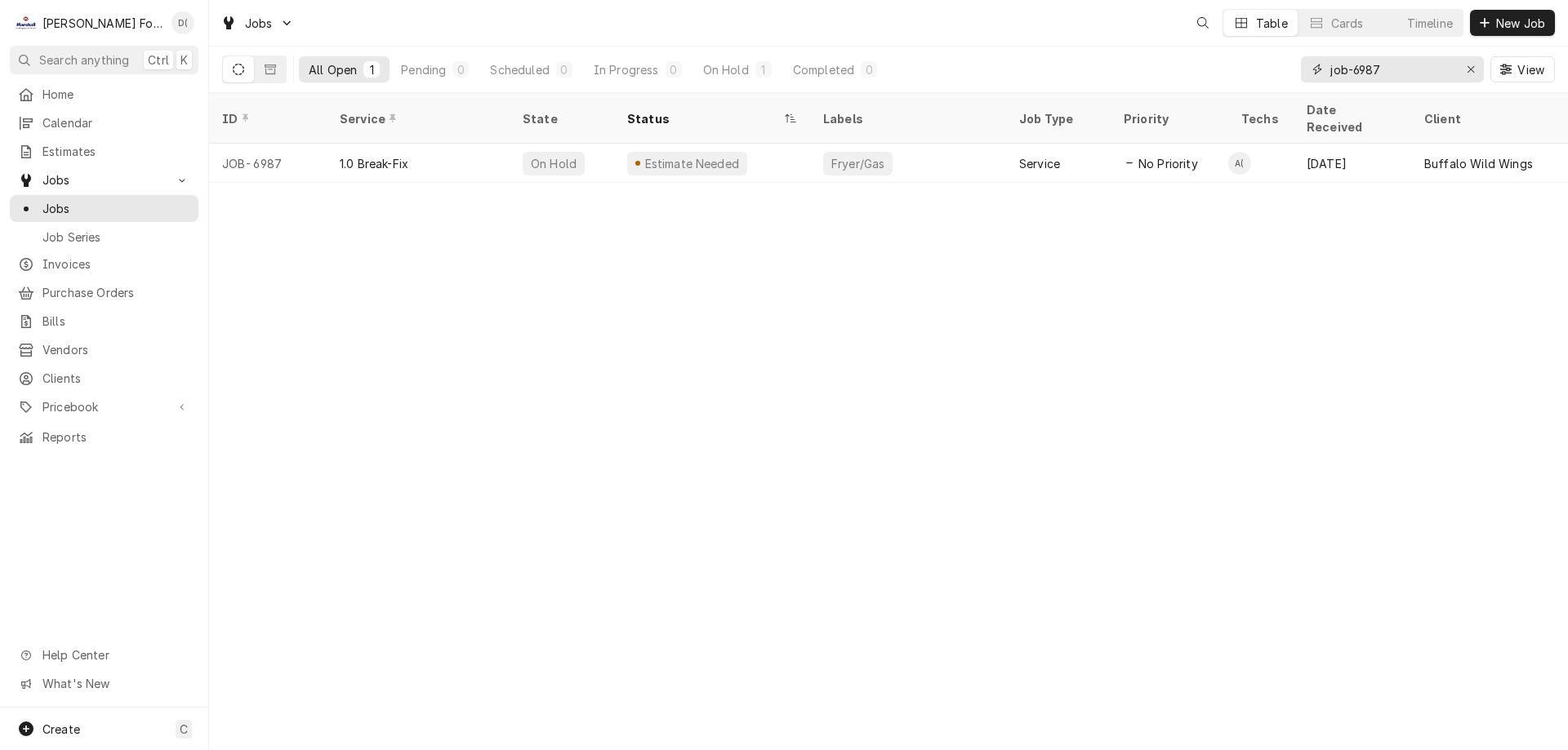
click at [1390, 65] on input "job-6987" at bounding box center [1392, 69] width 123 height 26
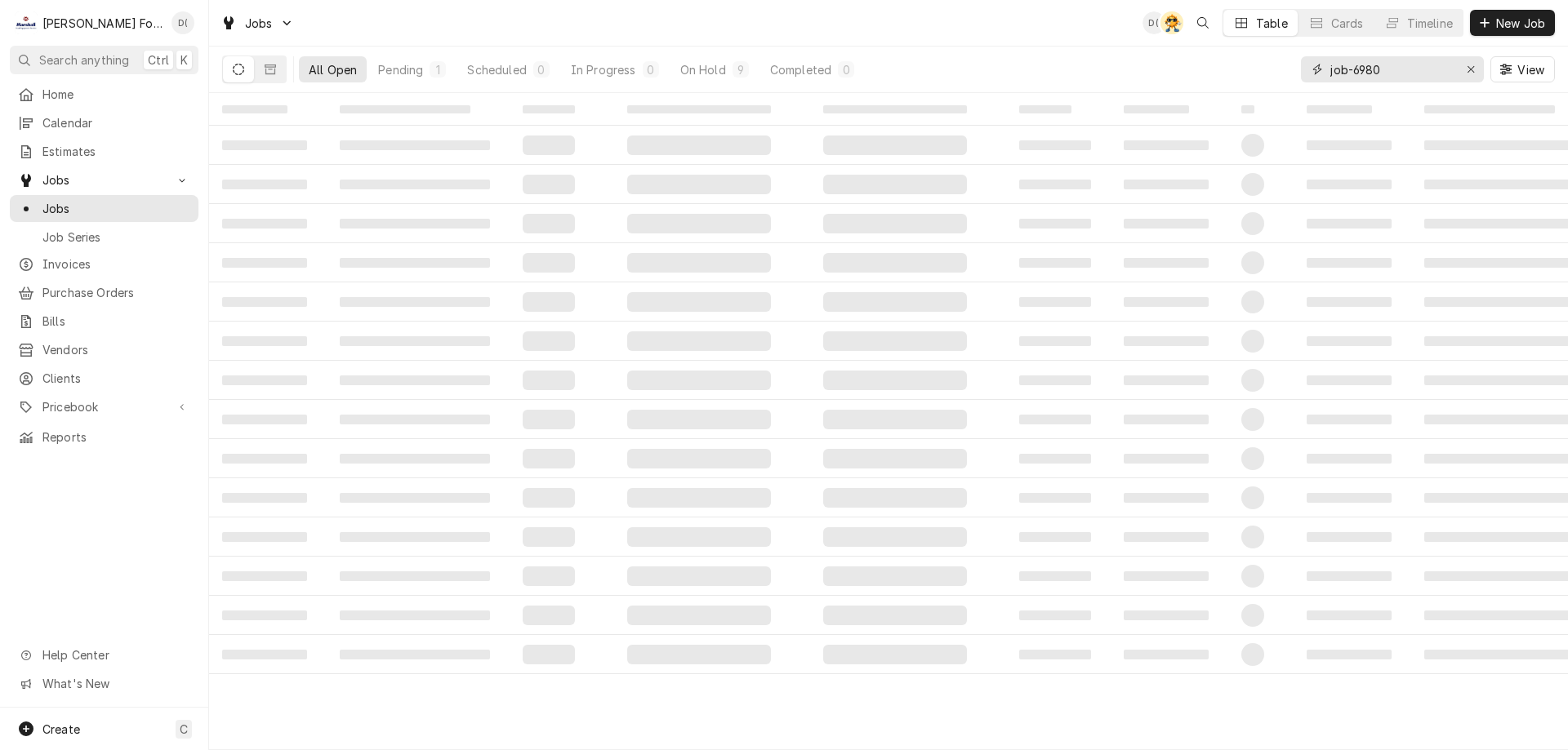
type input "job-6980"
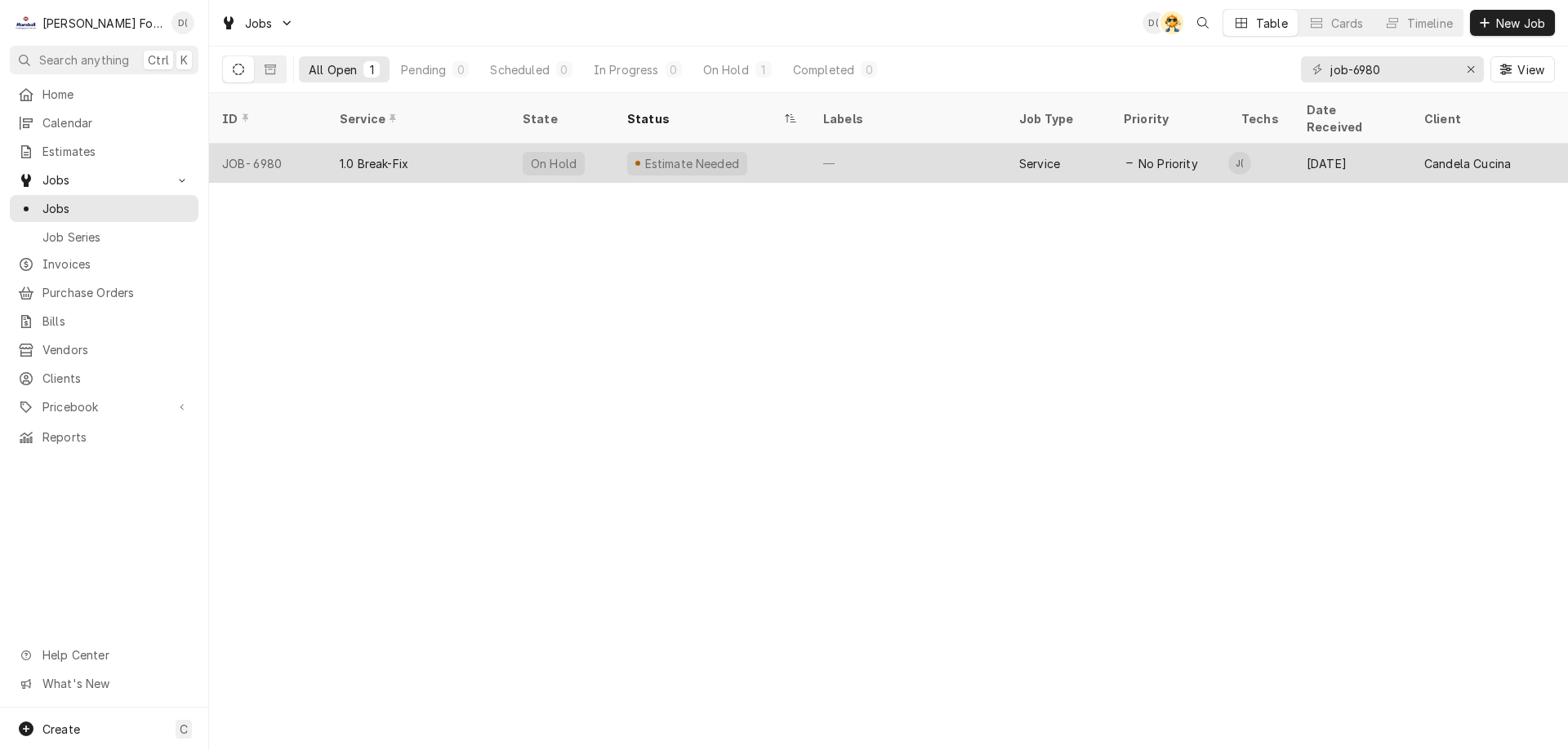
click at [793, 154] on div "Estimate Needed" at bounding box center [712, 164] width 196 height 39
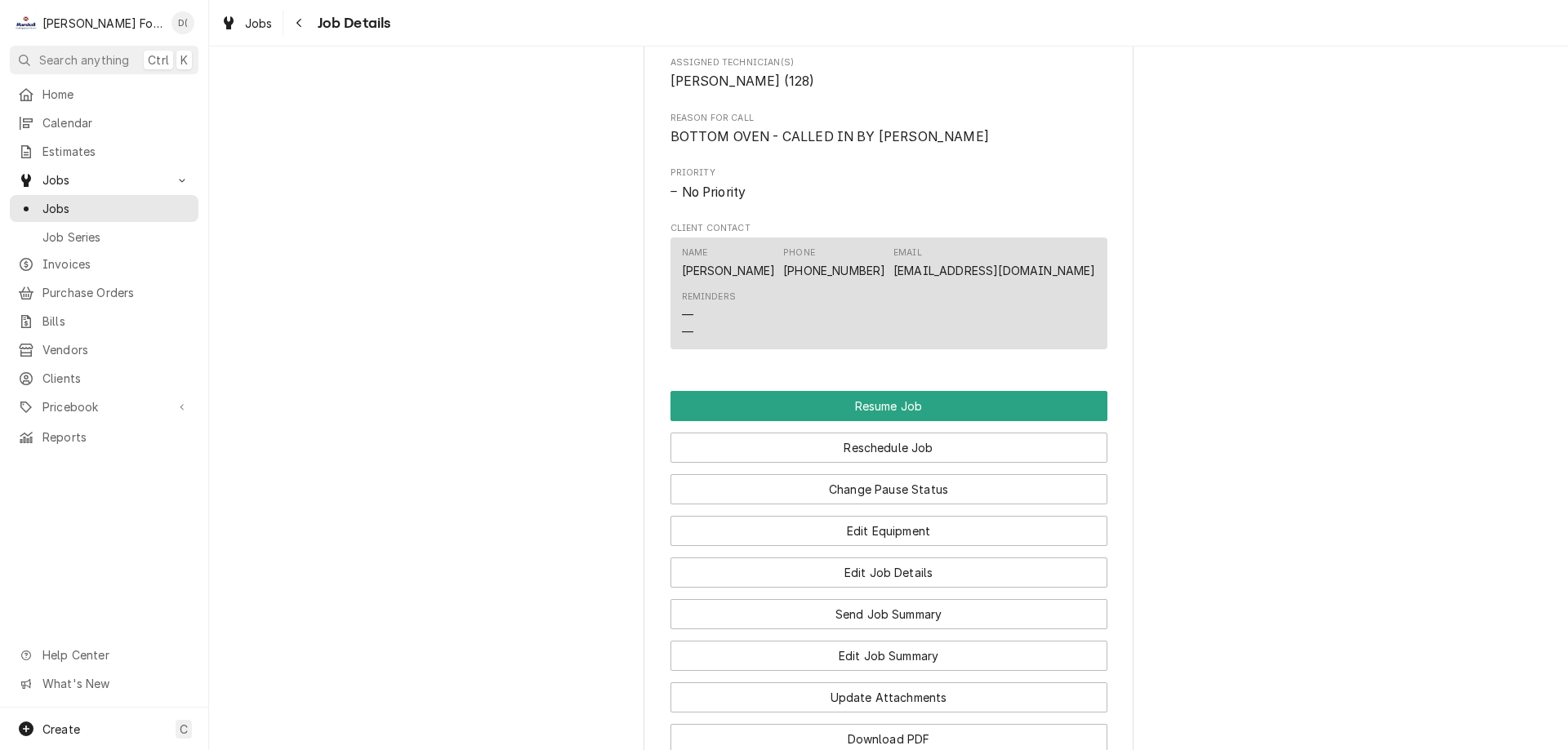
scroll to position [1306, 0]
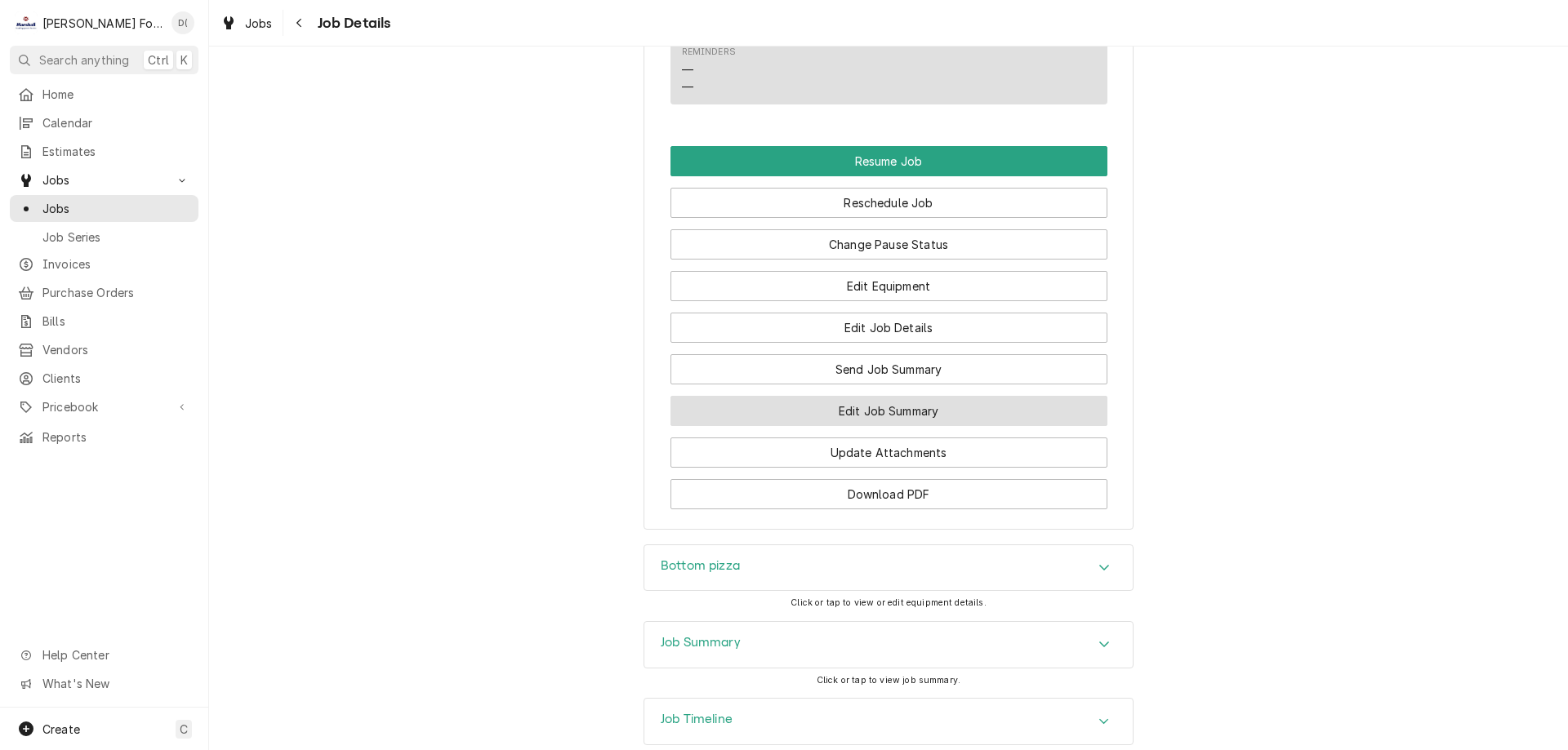
click at [888, 426] on button "Edit Job Summary" at bounding box center [889, 411] width 437 height 30
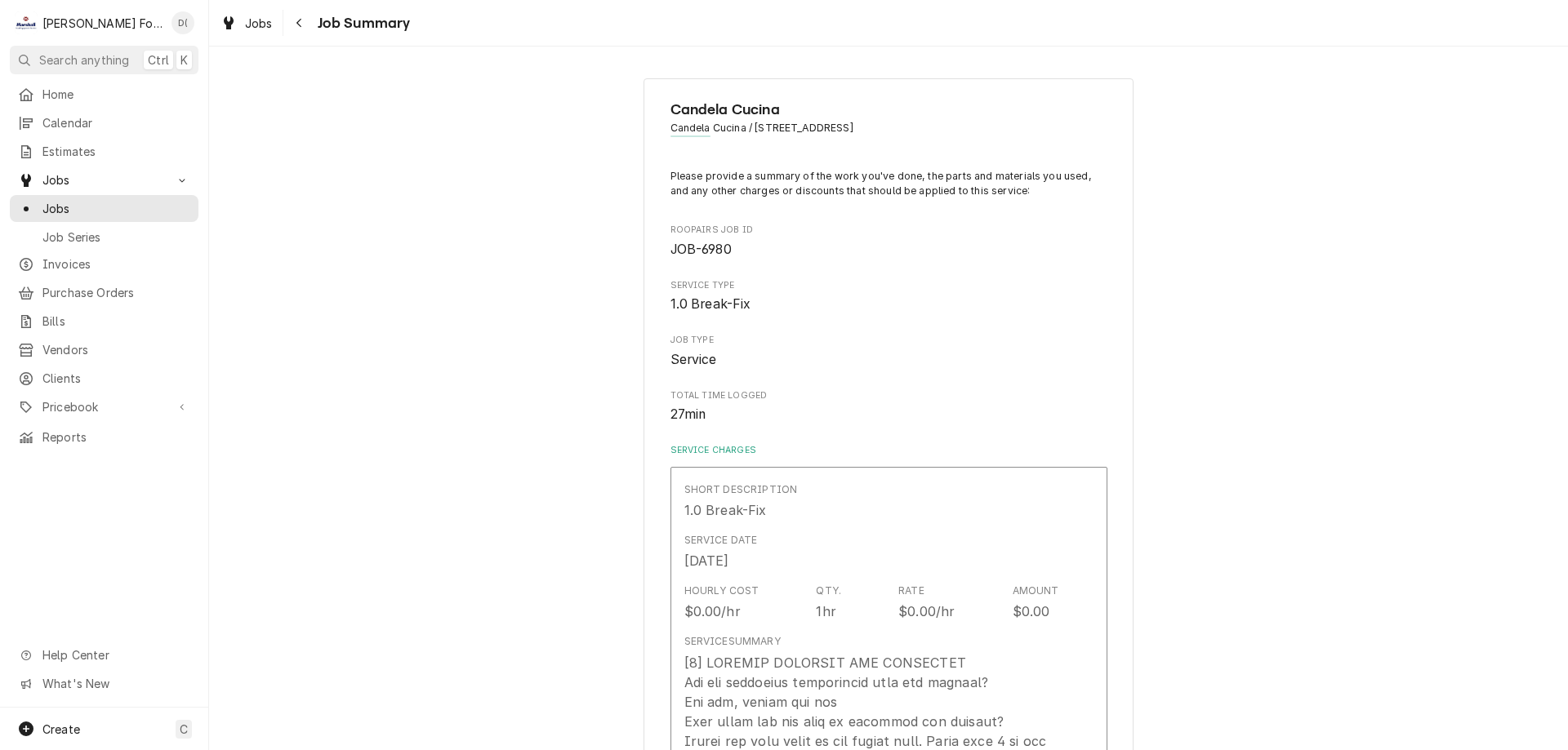
type textarea "x"
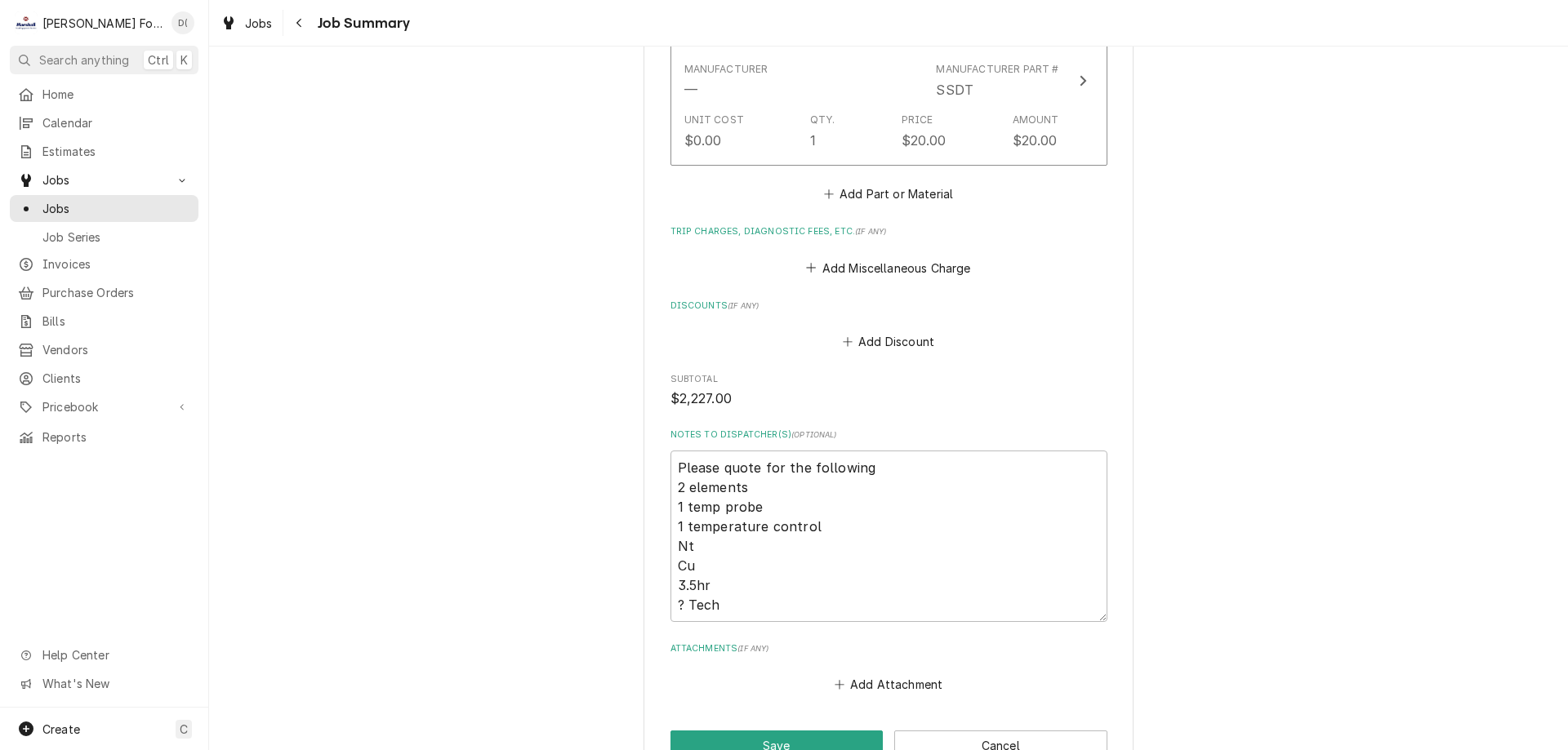
scroll to position [1959, 0]
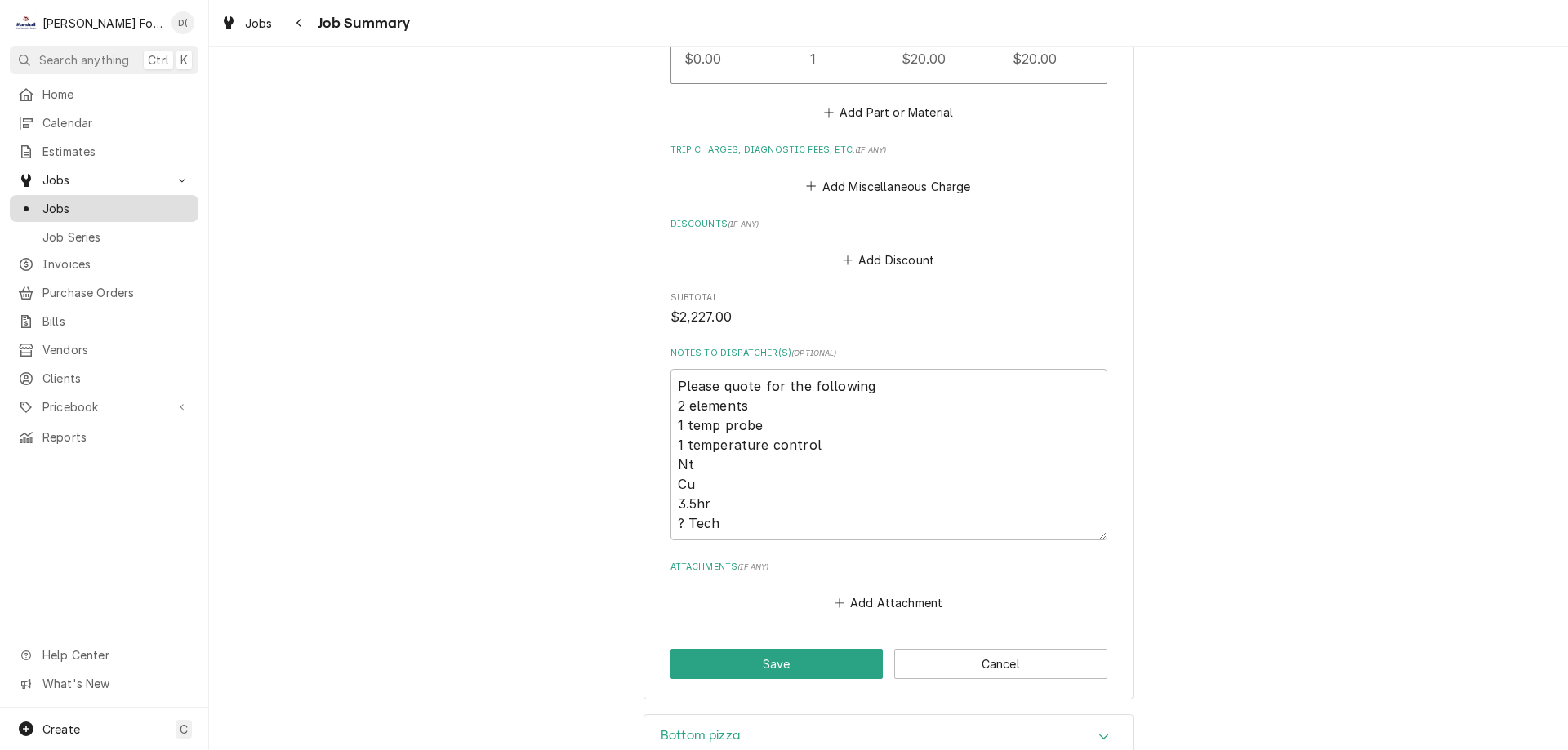
click at [108, 204] on span "Jobs" at bounding box center [115, 208] width 148 height 17
